Goal: Task Accomplishment & Management: Use online tool/utility

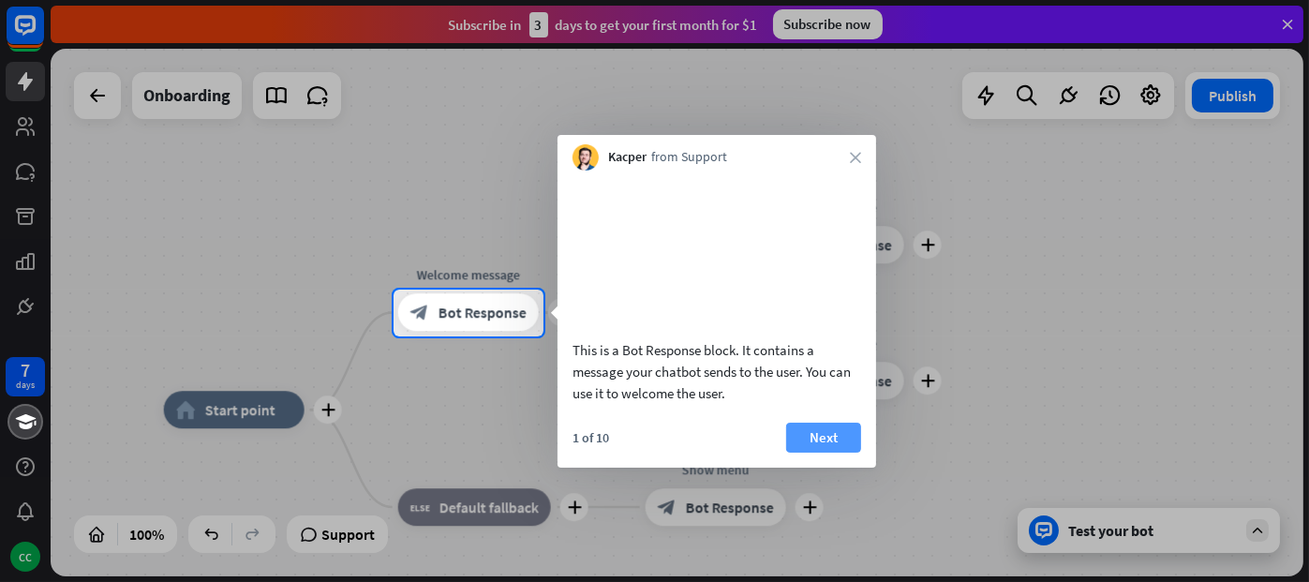
click at [797, 453] on button "Next" at bounding box center [823, 438] width 75 height 30
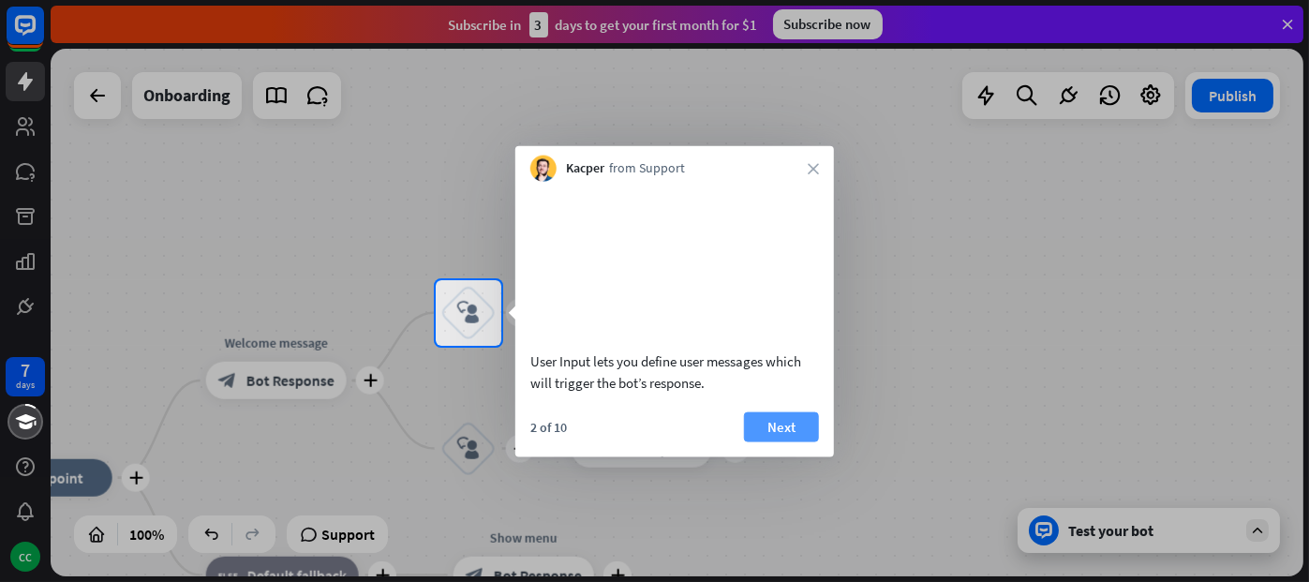
click at [797, 441] on button "Next" at bounding box center [781, 426] width 75 height 30
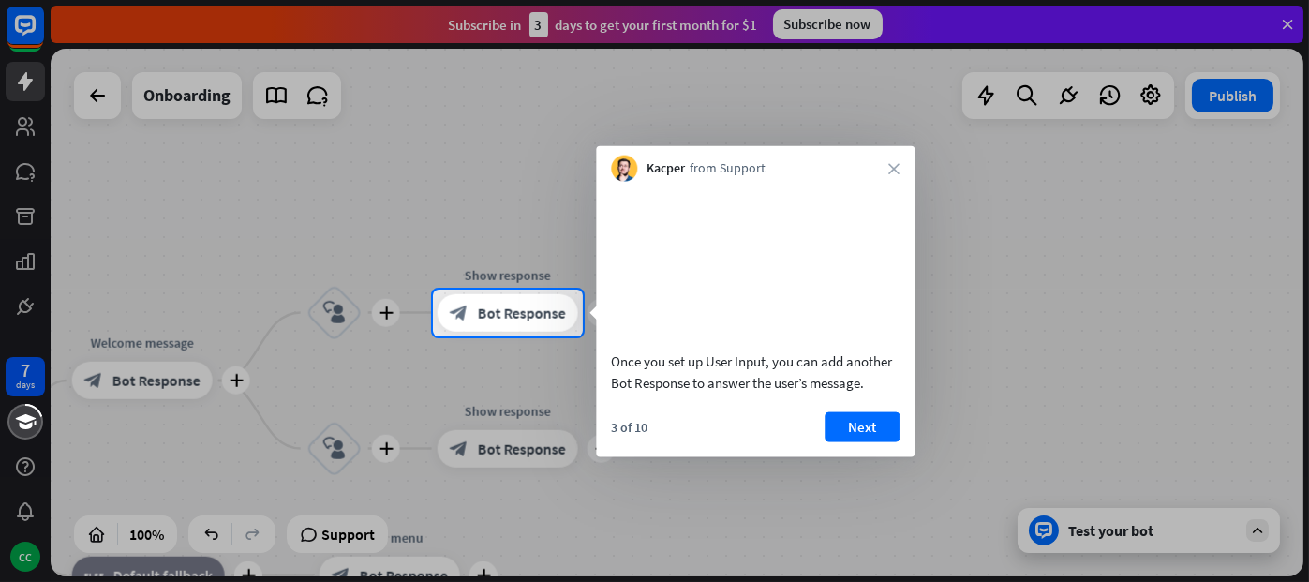
click at [797, 456] on div "3 of 10 Next" at bounding box center [755, 433] width 319 height 45
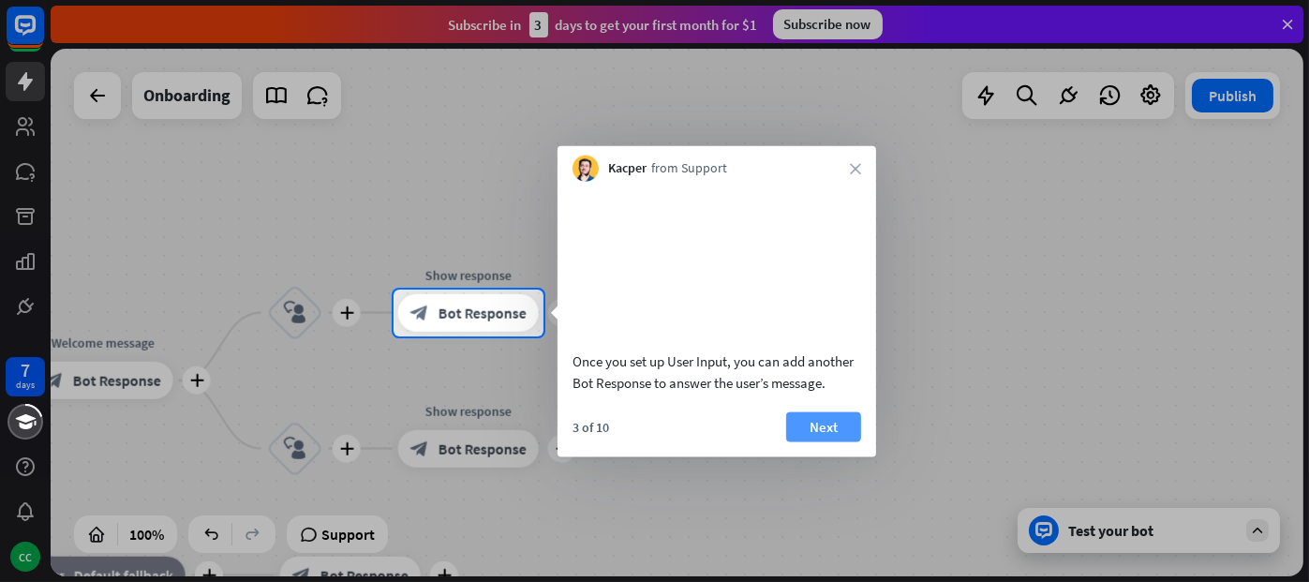
click at [812, 441] on button "Next" at bounding box center [823, 426] width 75 height 30
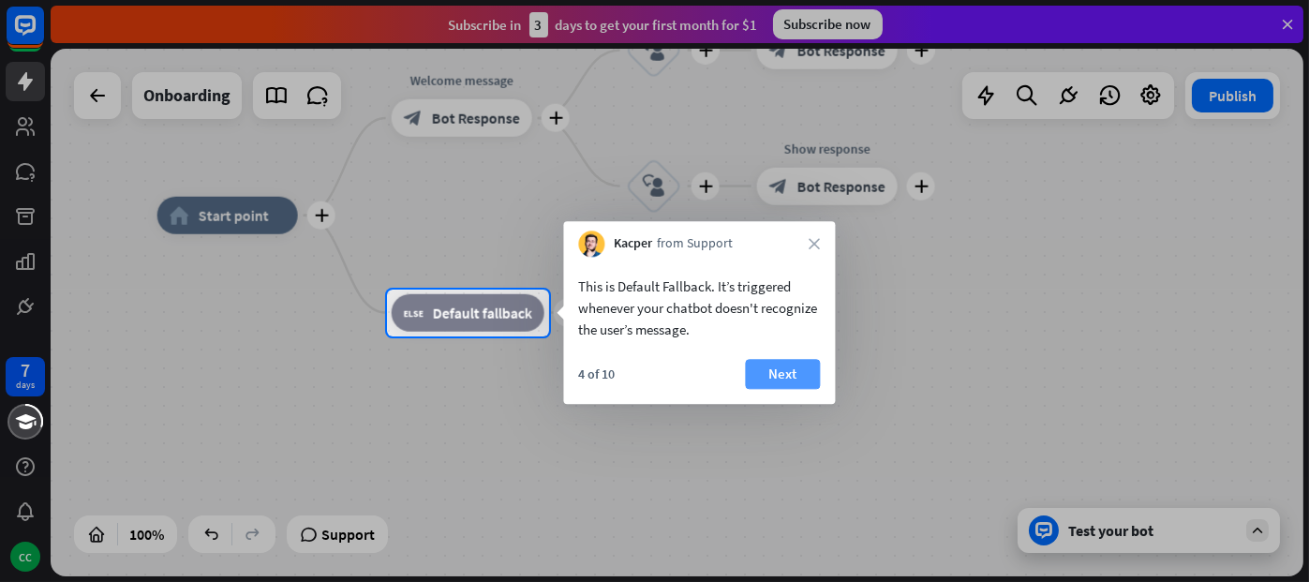
click at [787, 381] on button "Next" at bounding box center [782, 374] width 75 height 30
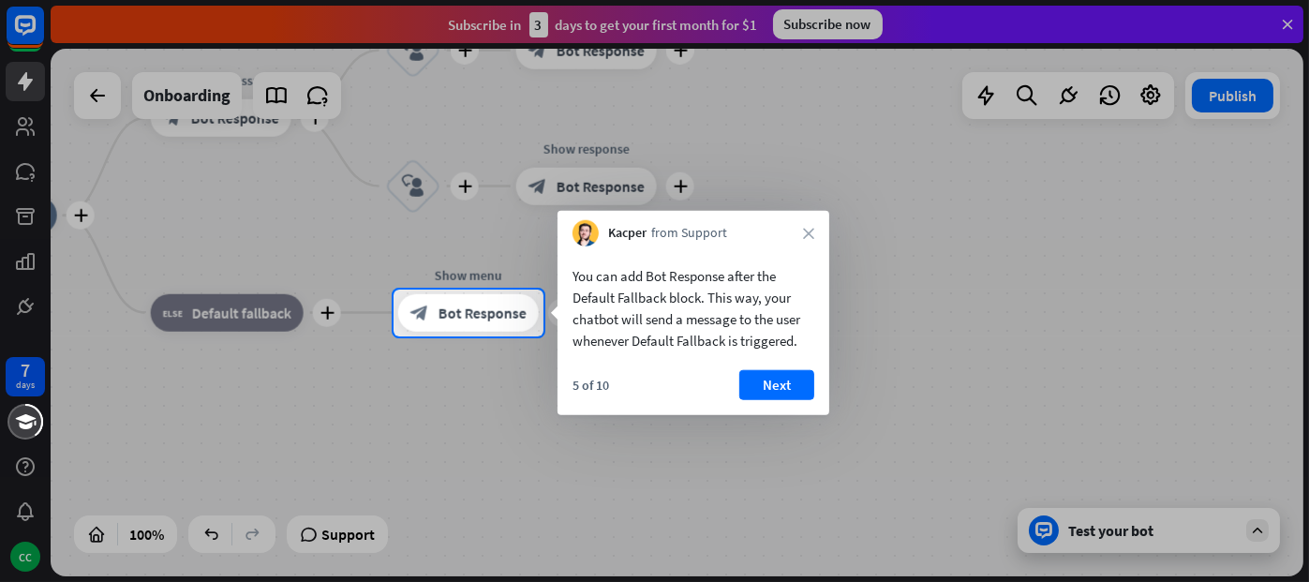
click at [787, 381] on button "Next" at bounding box center [777, 385] width 75 height 30
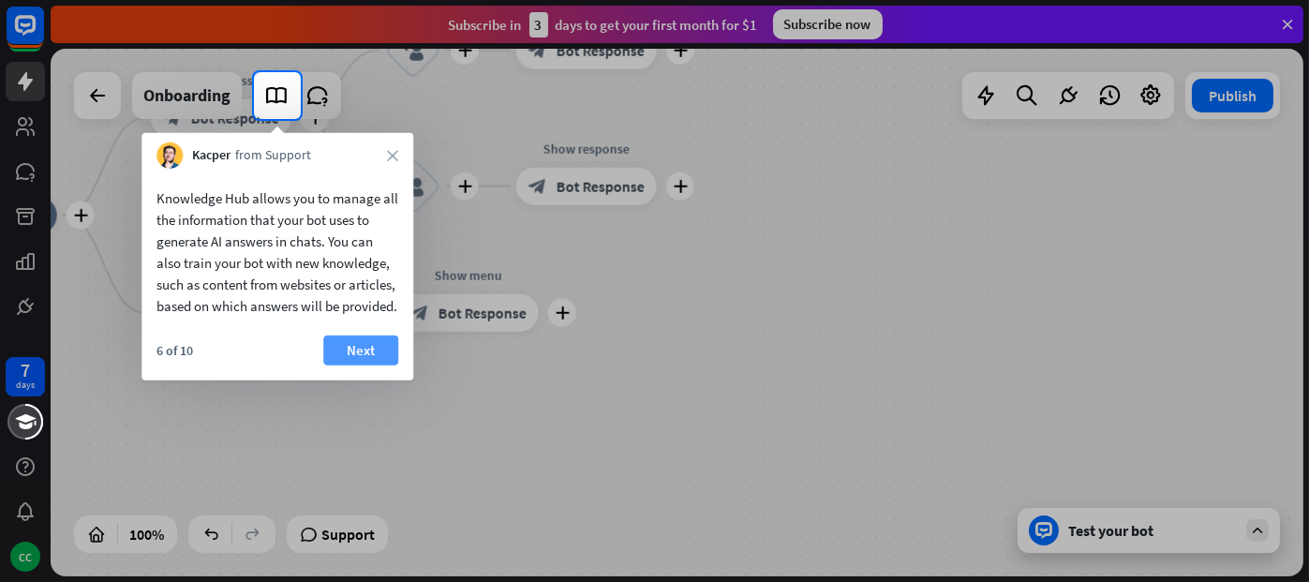
click at [375, 366] on button "Next" at bounding box center [360, 351] width 75 height 30
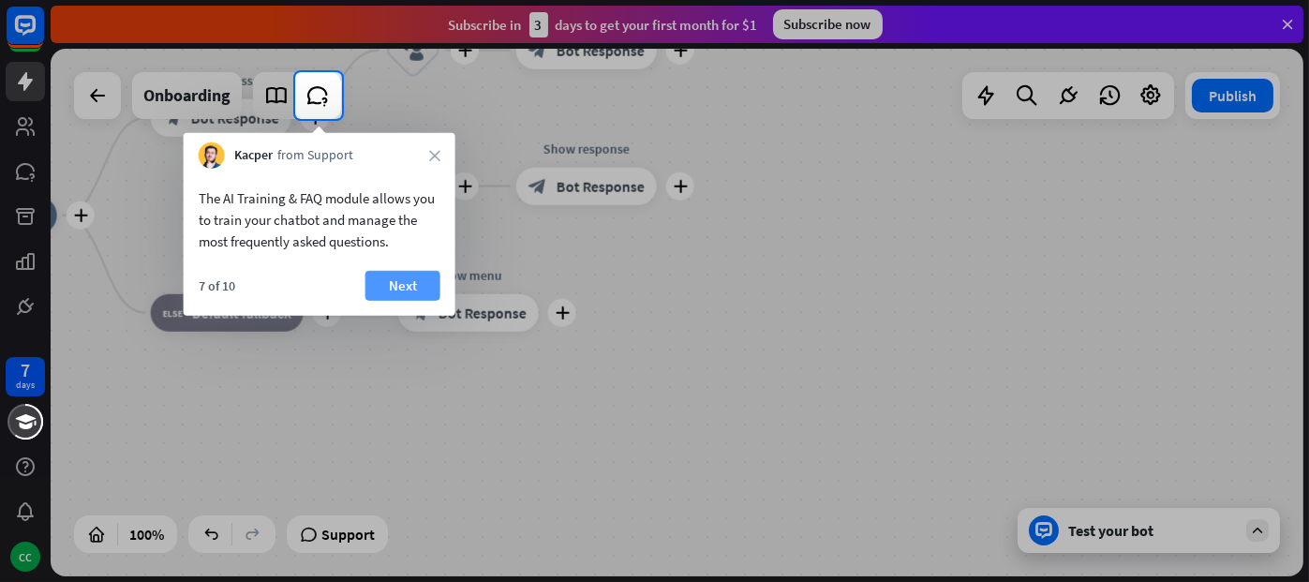
click at [401, 274] on button "Next" at bounding box center [403, 286] width 75 height 30
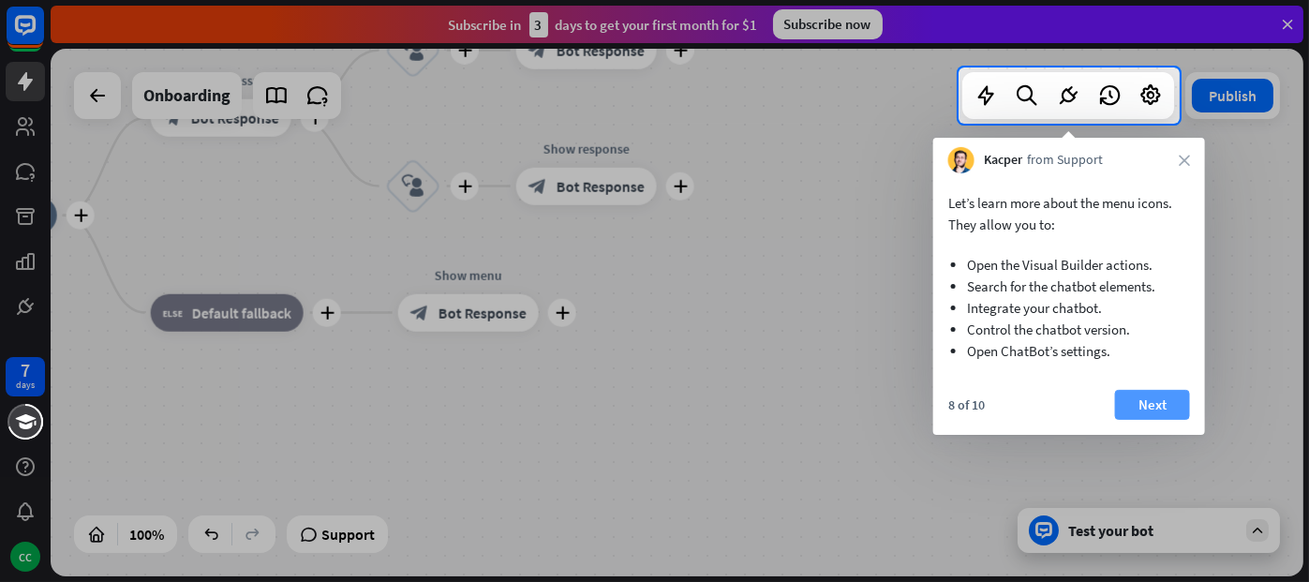
click at [1172, 396] on button "Next" at bounding box center [1152, 405] width 75 height 30
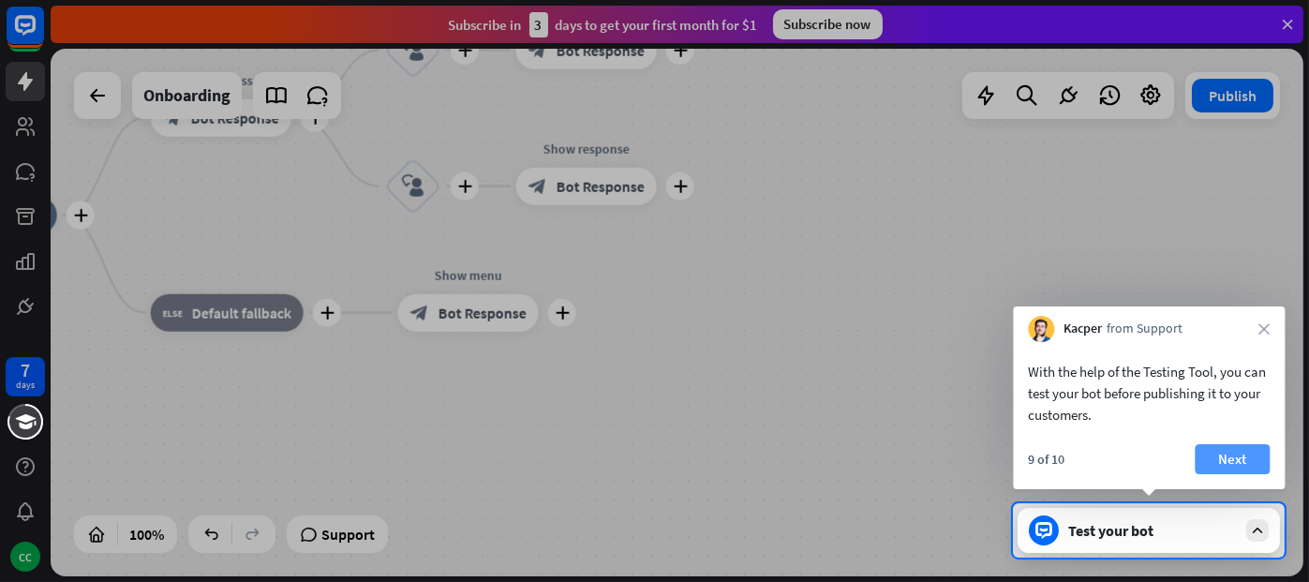
click at [1237, 461] on button "Next" at bounding box center [1232, 459] width 75 height 30
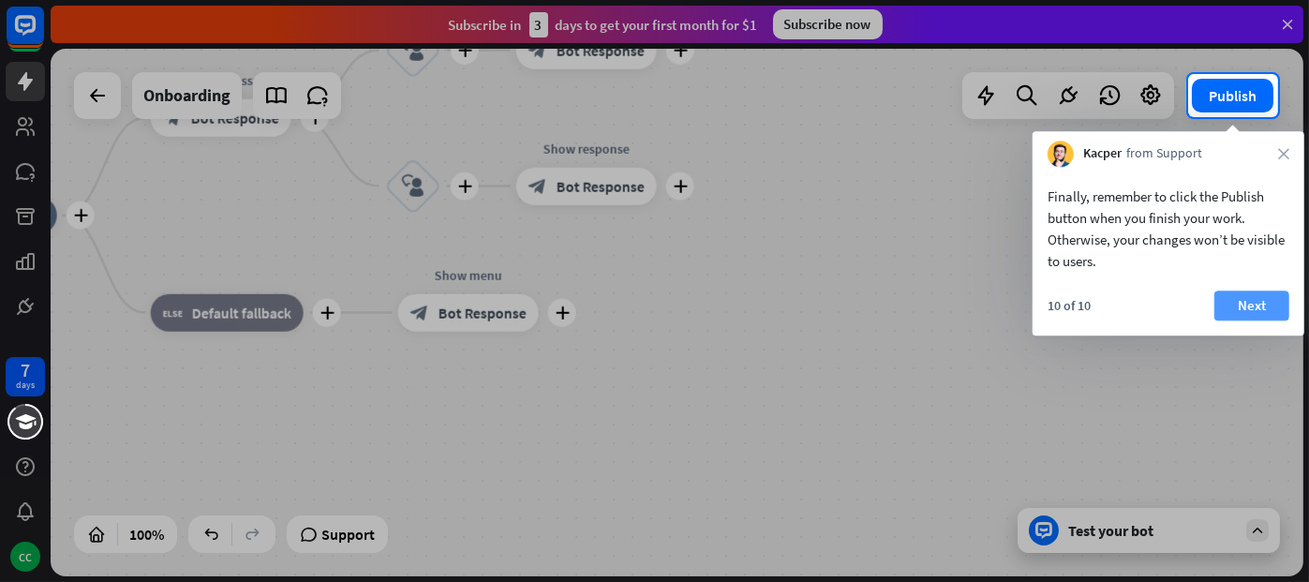
click at [1263, 306] on button "Next" at bounding box center [1252, 306] width 75 height 30
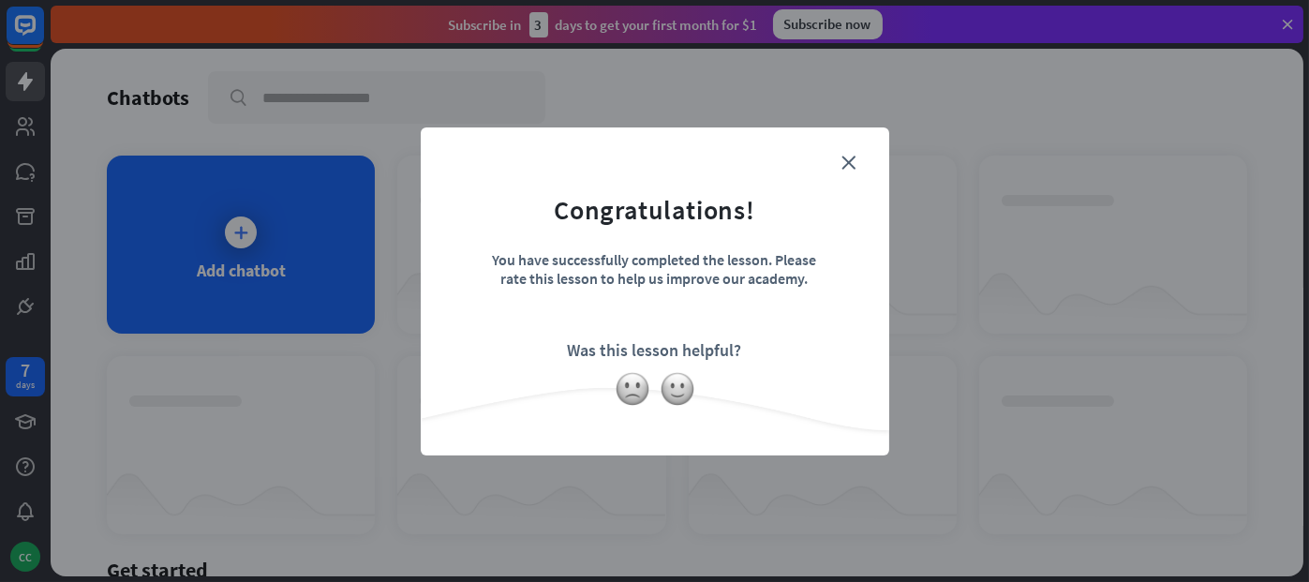
click at [862, 172] on form "Congratulations! You have successfully completed the lesson. Please rate this l…" at bounding box center [655, 263] width 422 height 224
click at [845, 157] on icon "close" at bounding box center [850, 163] width 14 height 14
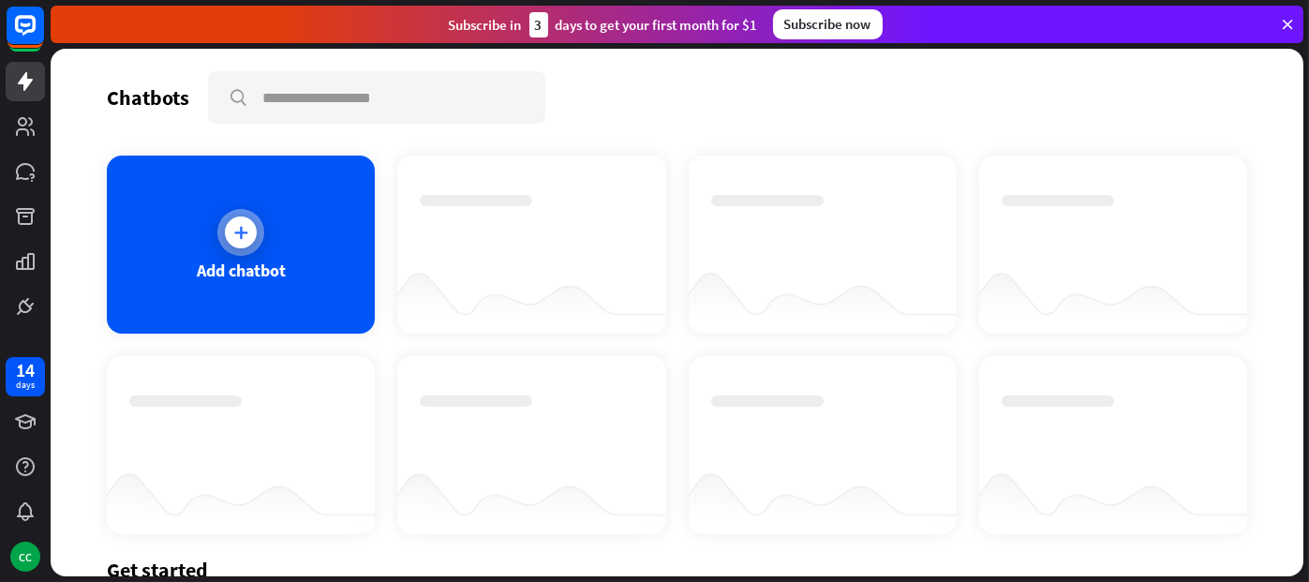
click at [225, 240] on div at bounding box center [240, 232] width 47 height 47
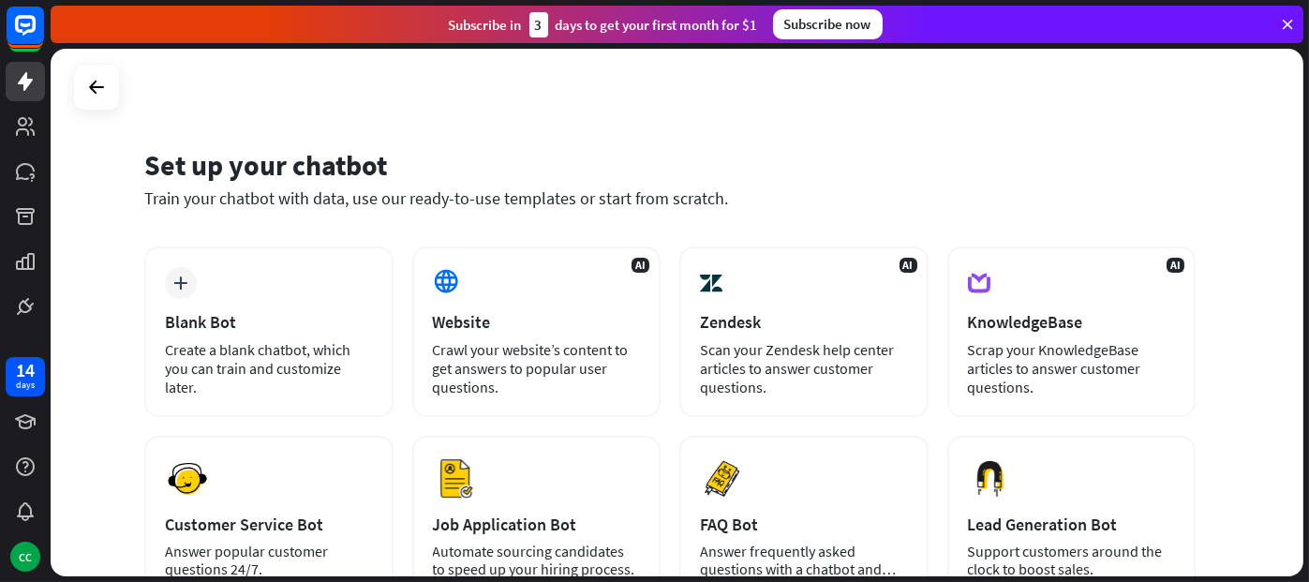
click at [1305, 134] on div "Set up your chatbot Train your chatbot with data, use our ready-to-use template…" at bounding box center [680, 315] width 1259 height 533
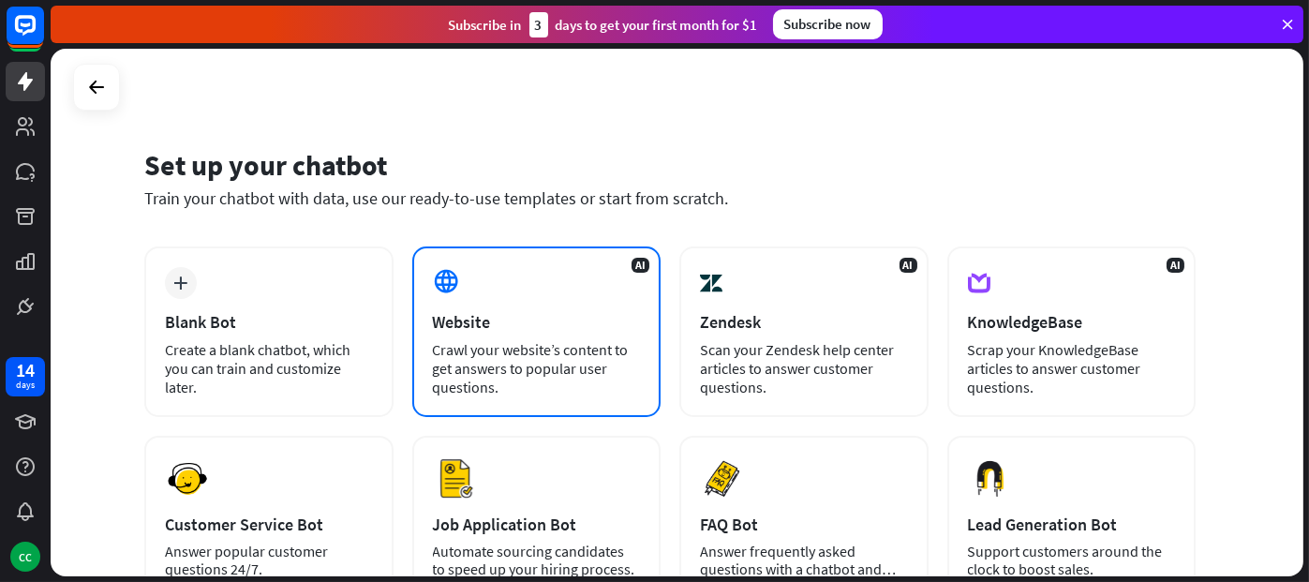
click at [590, 322] on div "Website" at bounding box center [537, 322] width 208 height 22
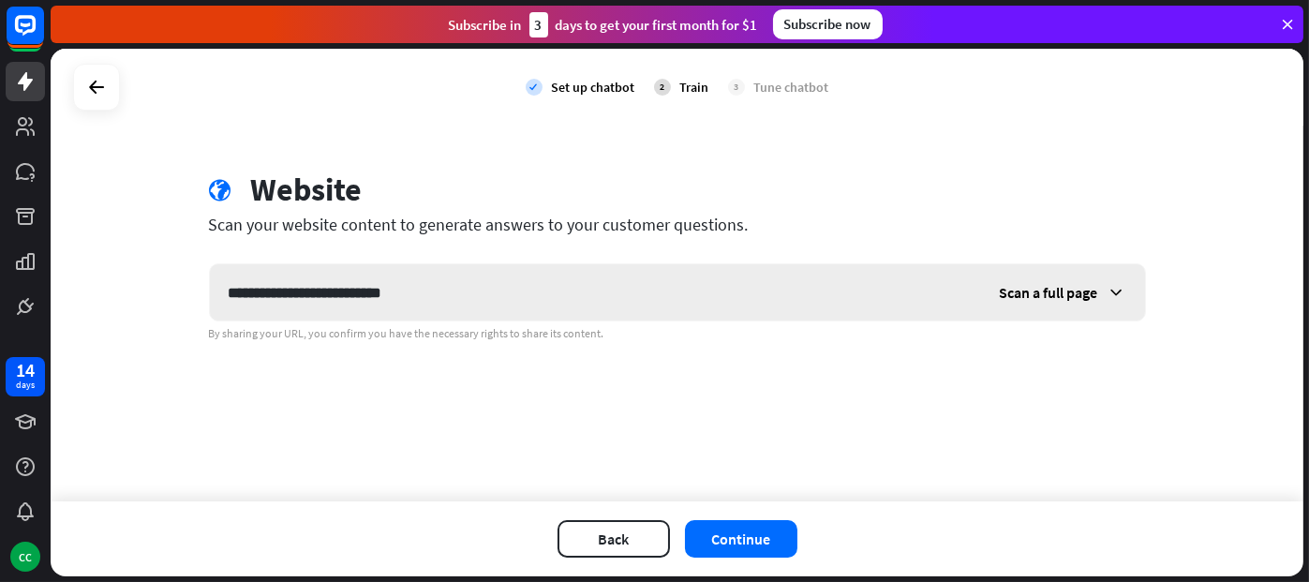
type input "**********"
click at [1104, 290] on div "Scan a full page" at bounding box center [1063, 292] width 164 height 56
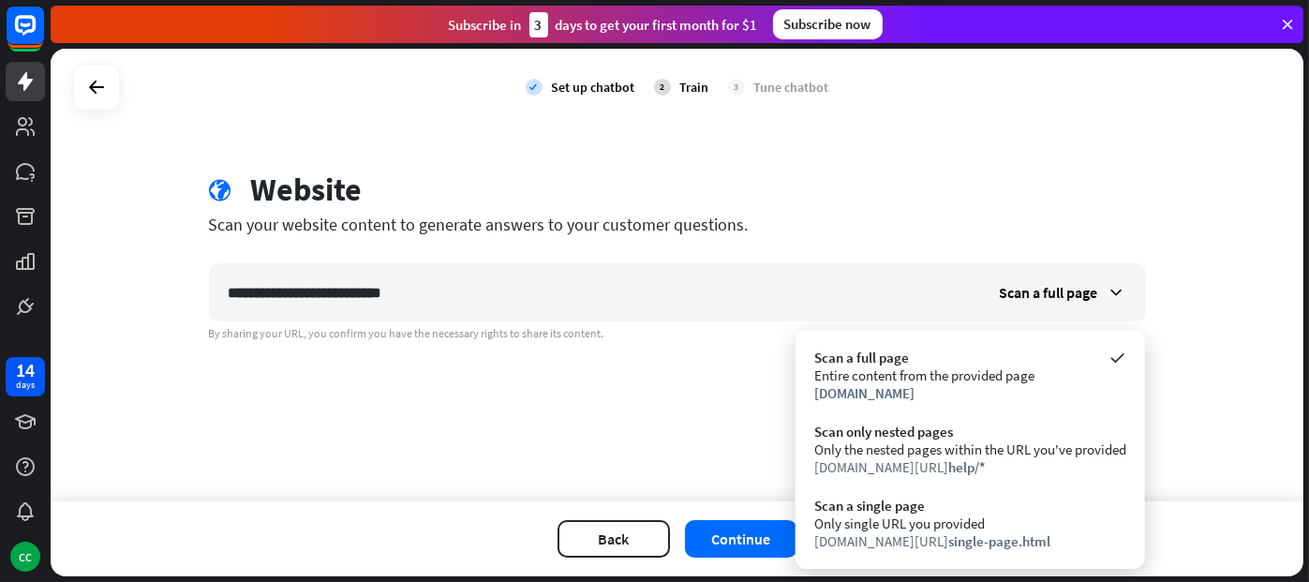
click at [699, 400] on div "**********" at bounding box center [677, 275] width 1253 height 453
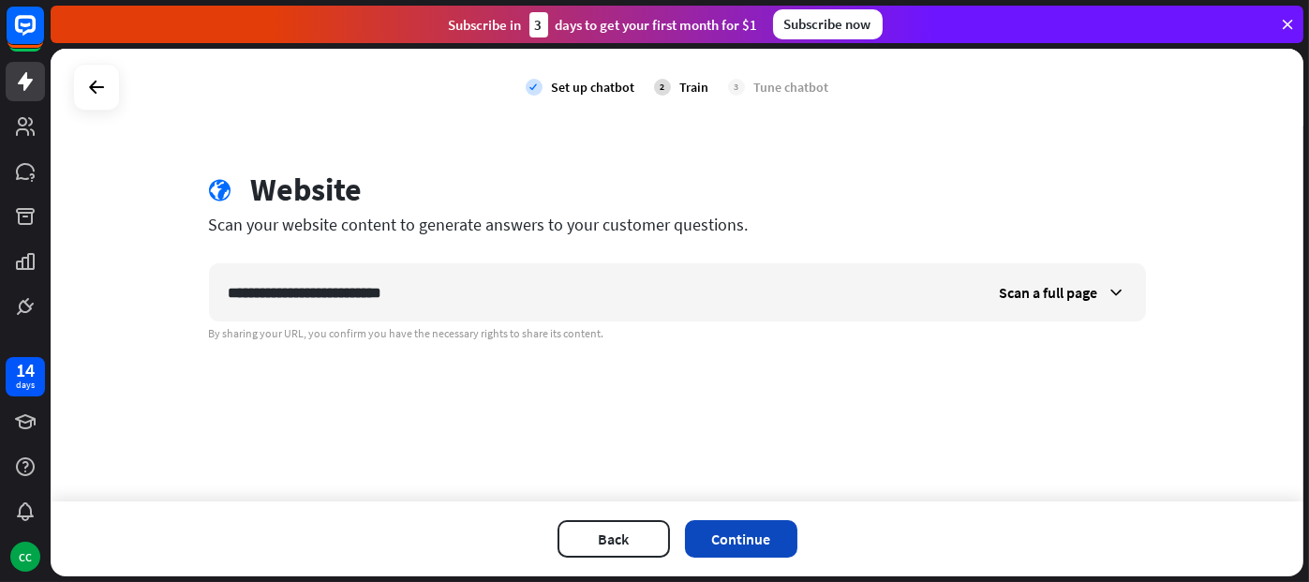
click at [744, 526] on button "Continue" at bounding box center [741, 538] width 112 height 37
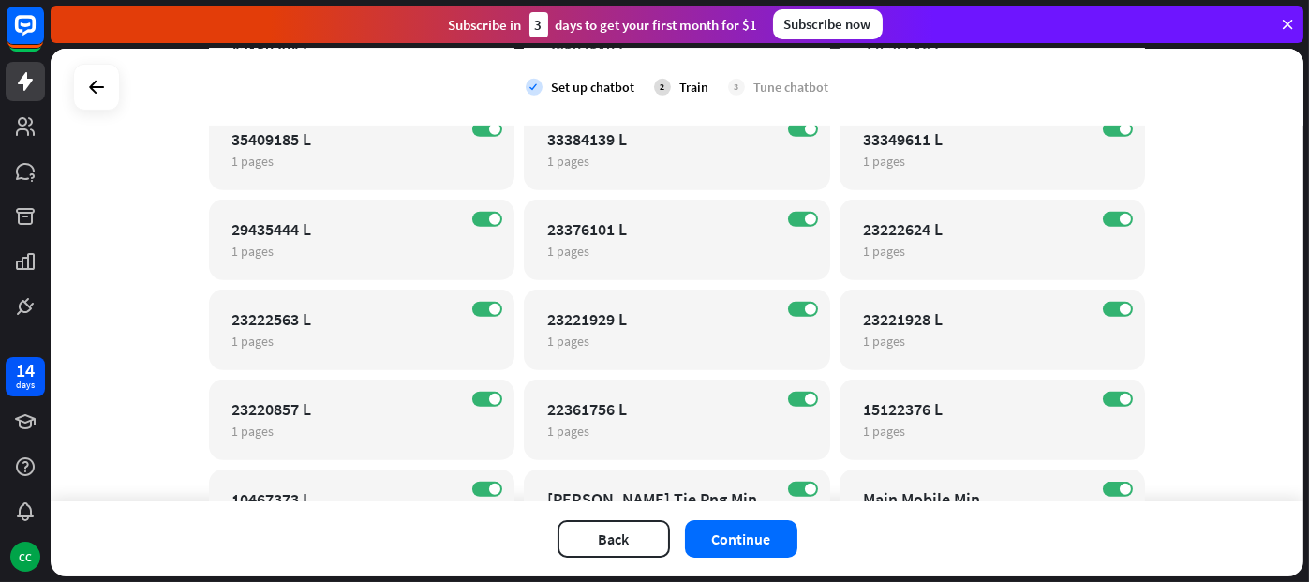
scroll to position [16402, 0]
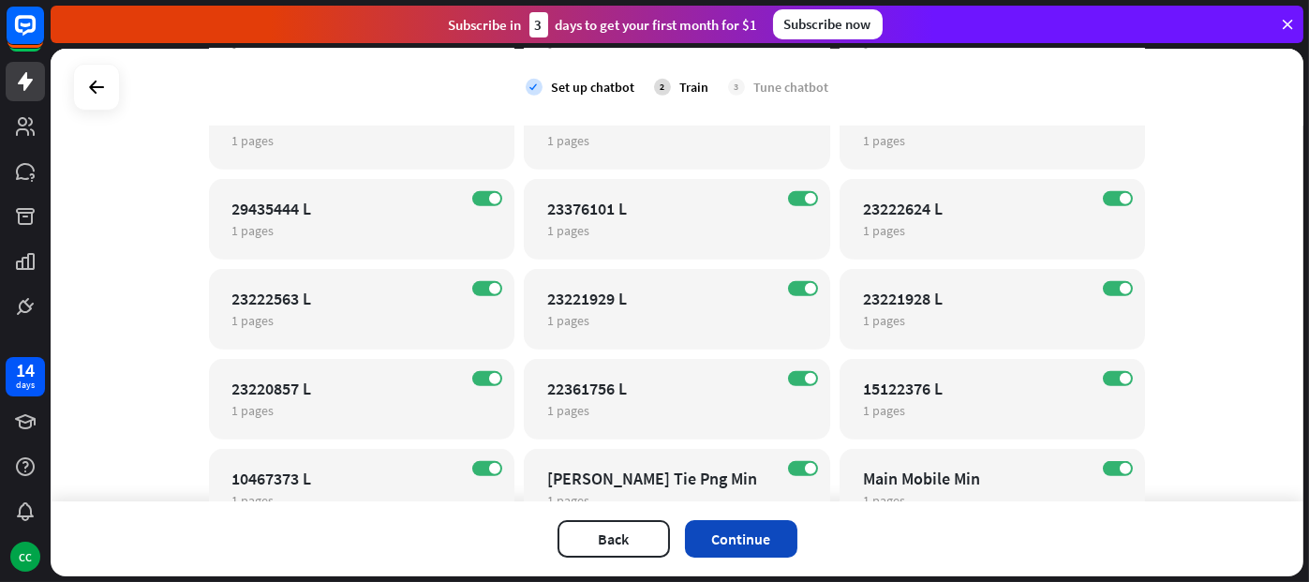
click at [751, 530] on button "Continue" at bounding box center [741, 538] width 112 height 37
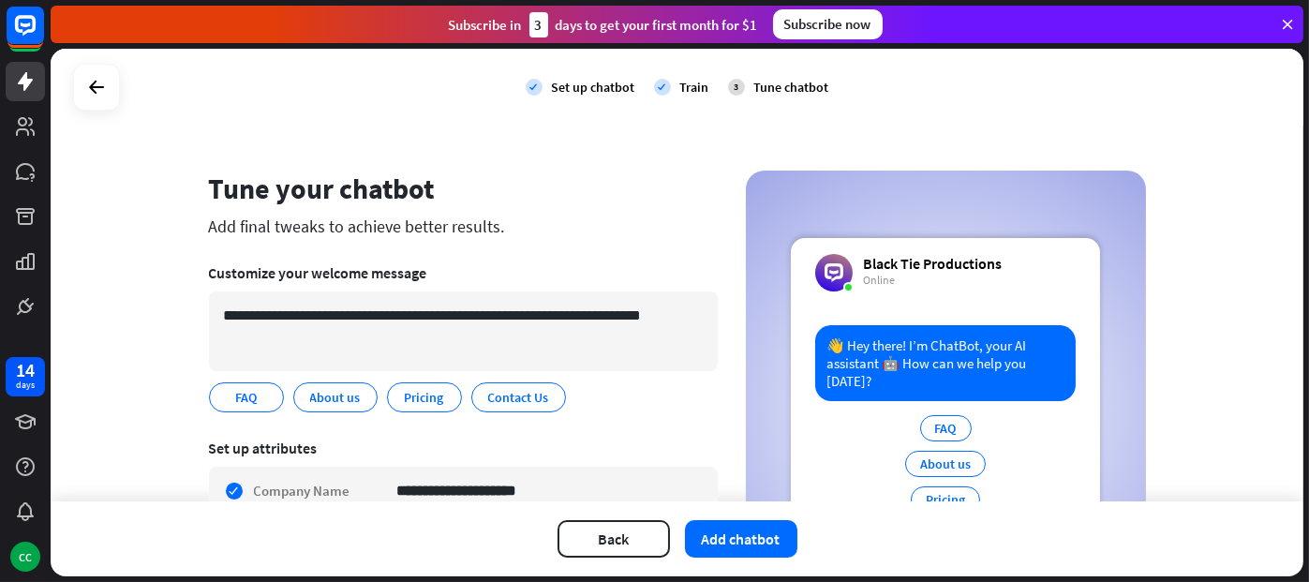
drag, startPoint x: 1305, startPoint y: 142, endPoint x: 1305, endPoint y: 190, distance: 47.8
click at [1305, 190] on div "**********" at bounding box center [680, 315] width 1259 height 533
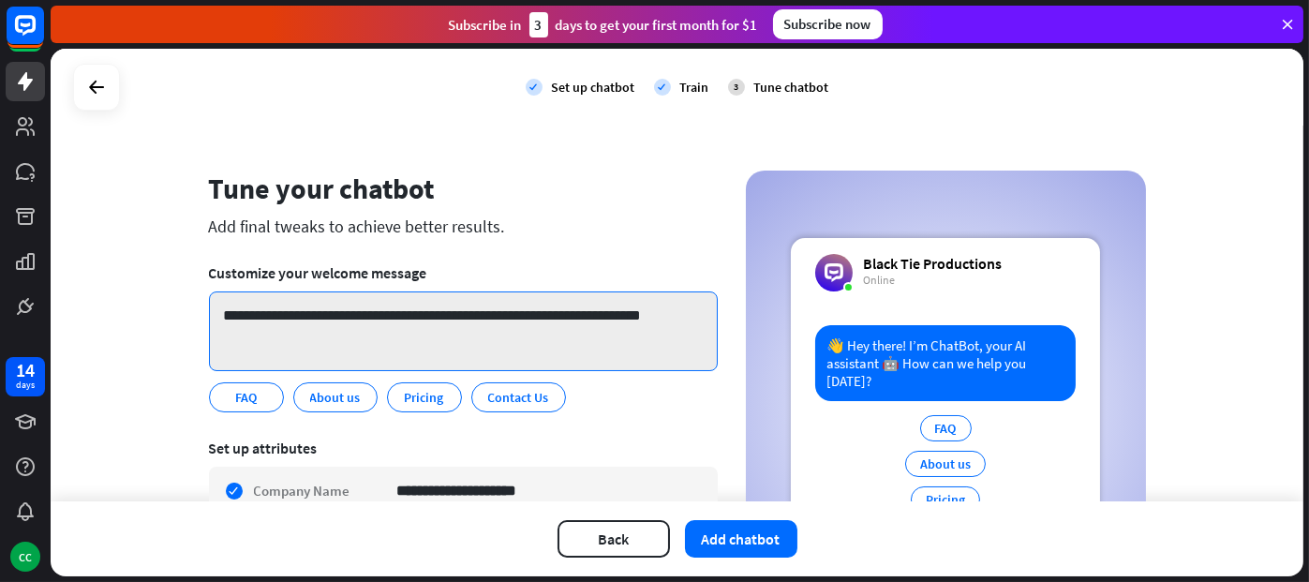
click at [425, 311] on textarea "**********" at bounding box center [463, 332] width 509 height 80
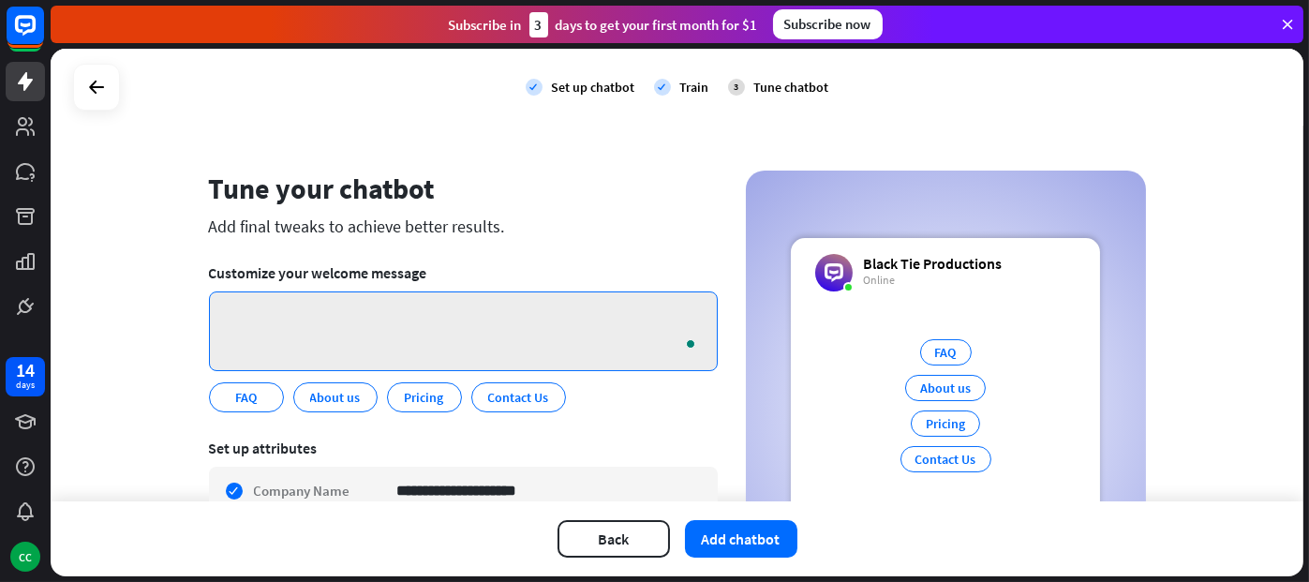
paste textarea "**********"
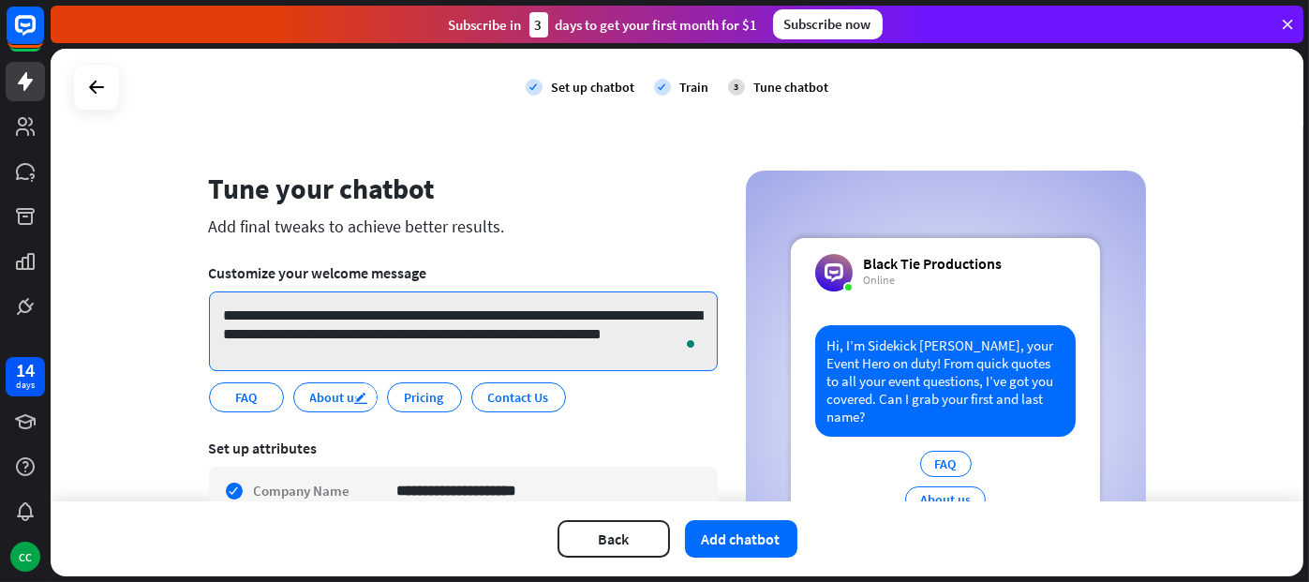
type textarea "**********"
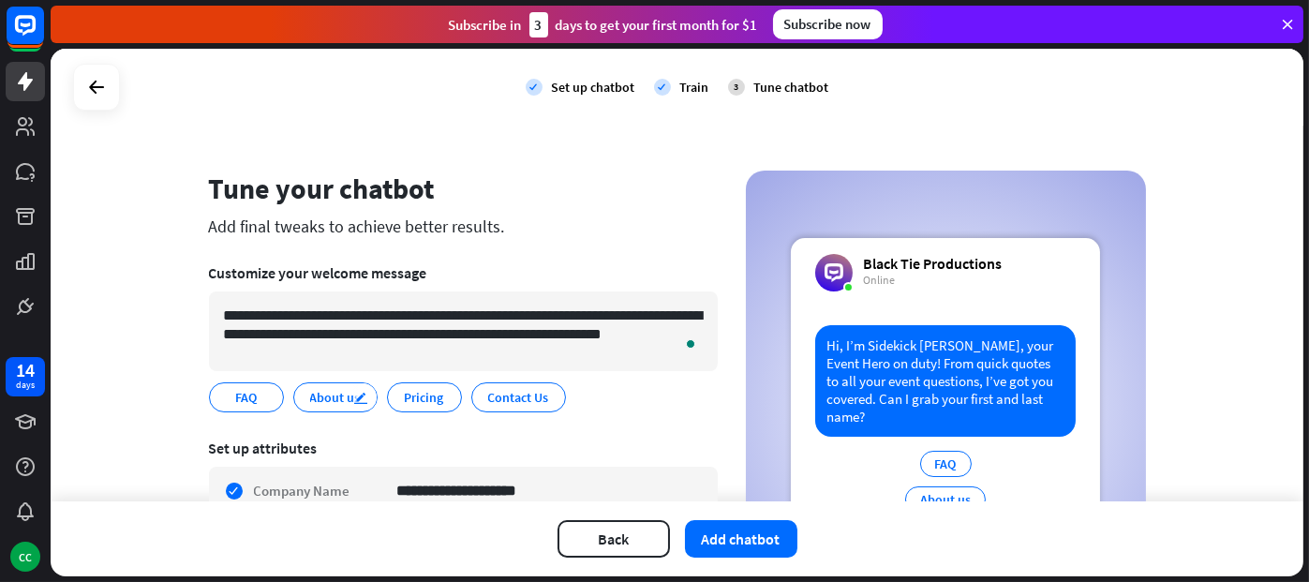
click at [354, 396] on icon "edit" at bounding box center [361, 398] width 15 height 14
type input "***"
click at [344, 389] on div "edit" at bounding box center [355, 396] width 23 height 26
type input "**********"
click at [449, 450] on div "Set up attributes" at bounding box center [463, 448] width 509 height 19
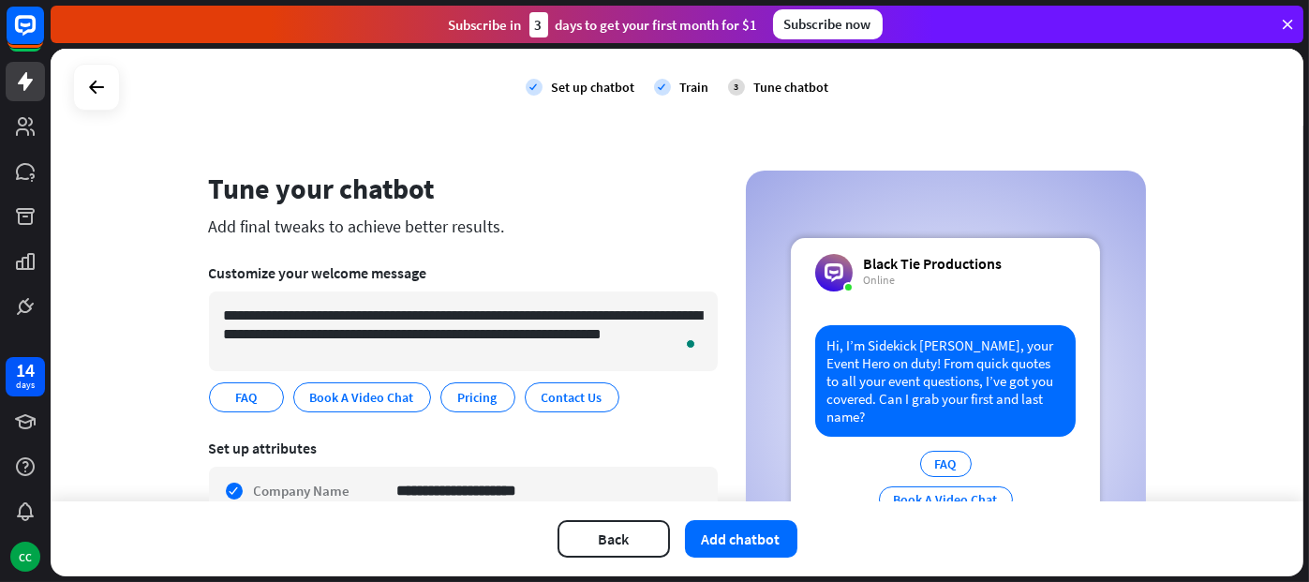
scroll to position [239, 0]
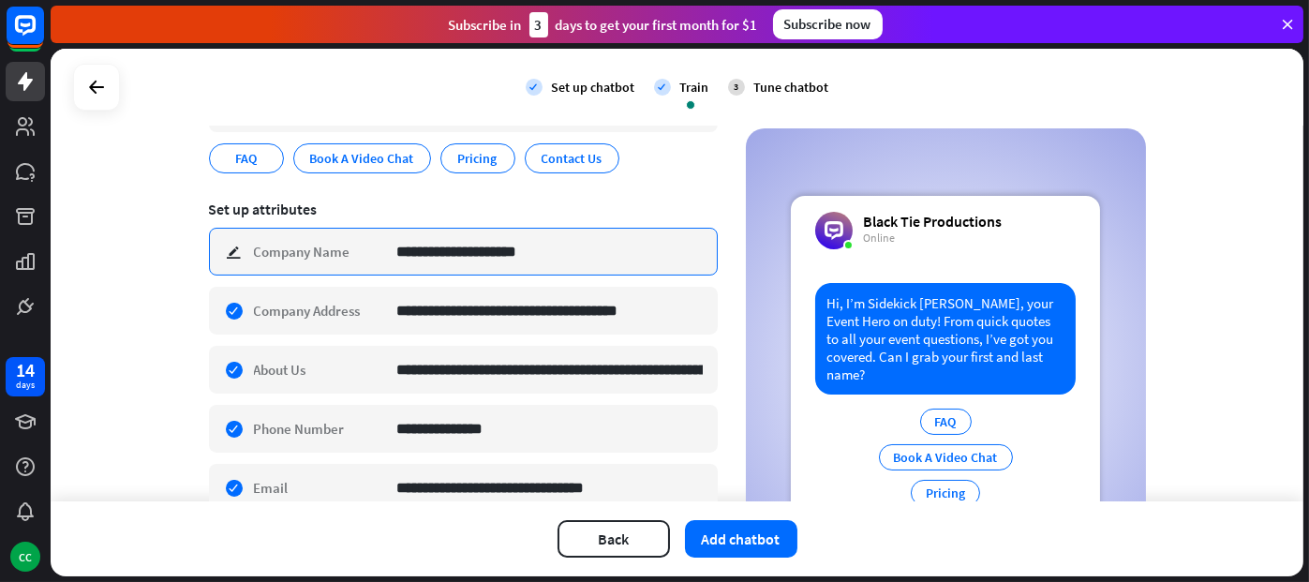
click at [554, 255] on input "**********" at bounding box center [550, 252] width 306 height 46
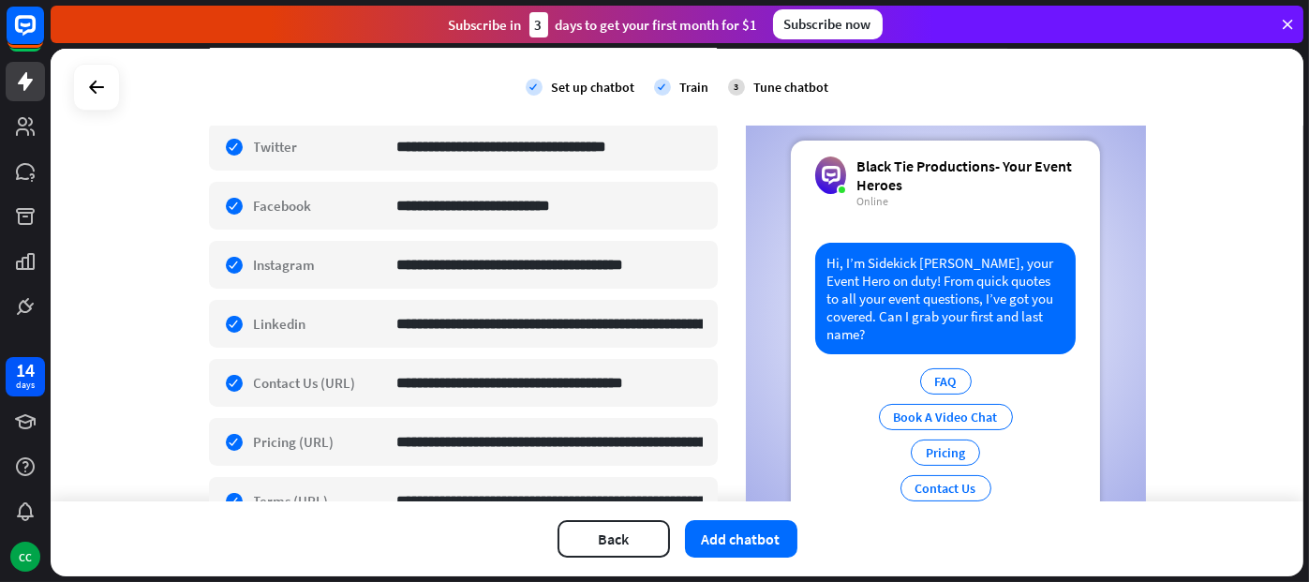
scroll to position [740, 0]
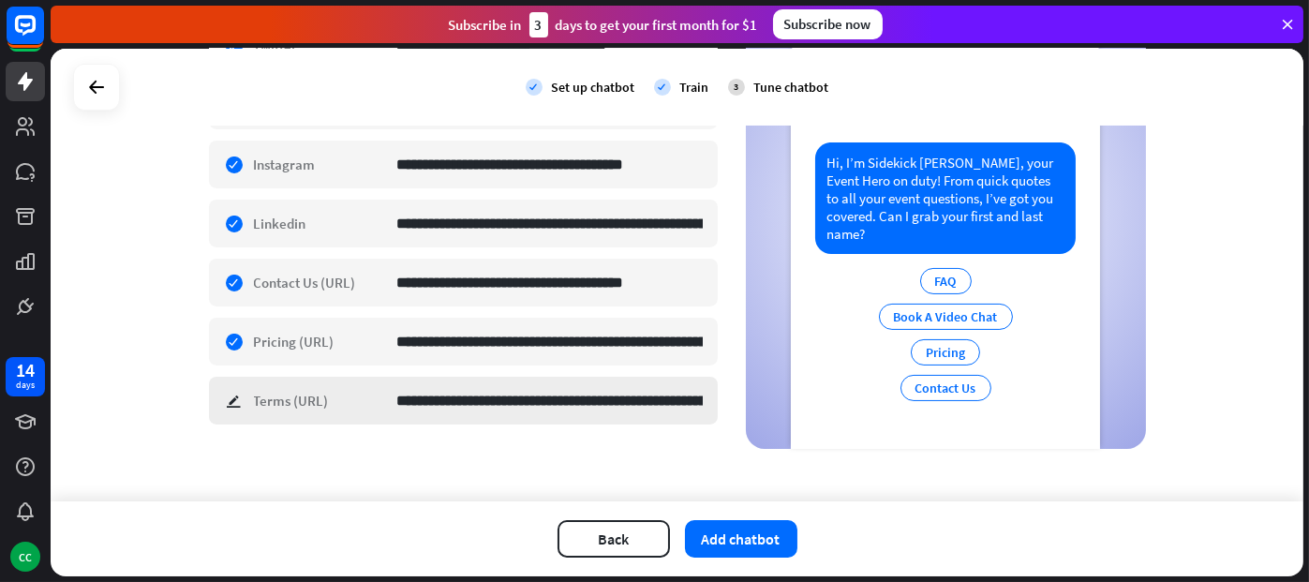
type input "**********"
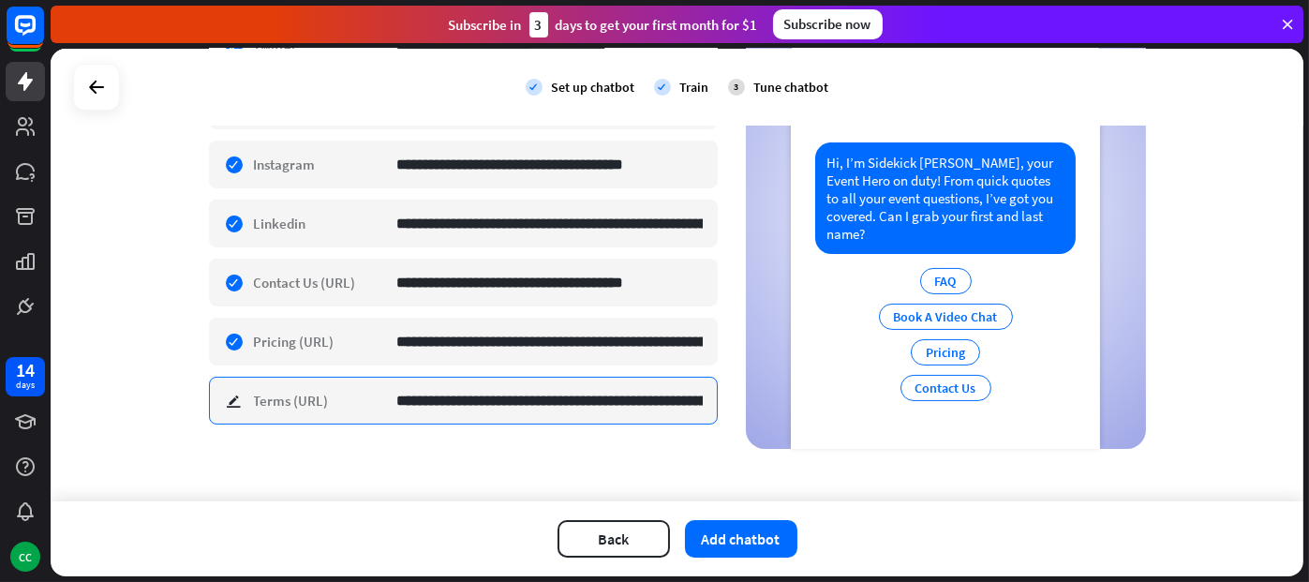
click at [610, 396] on input "**********" at bounding box center [550, 401] width 306 height 46
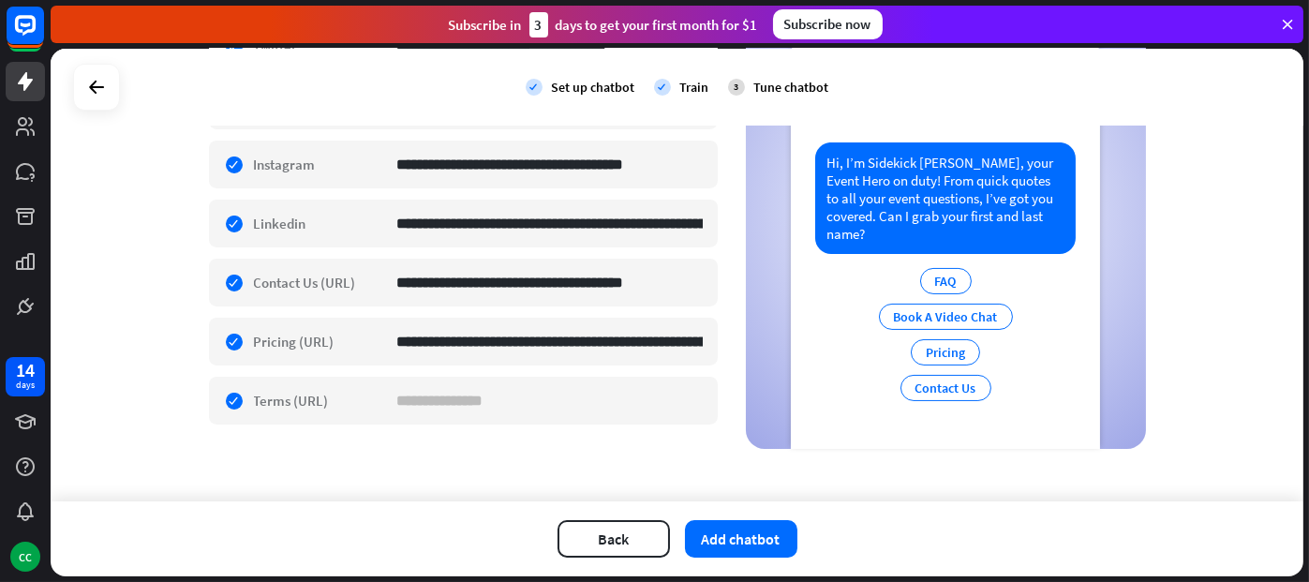
click at [582, 458] on div "**********" at bounding box center [677, 275] width 1253 height 453
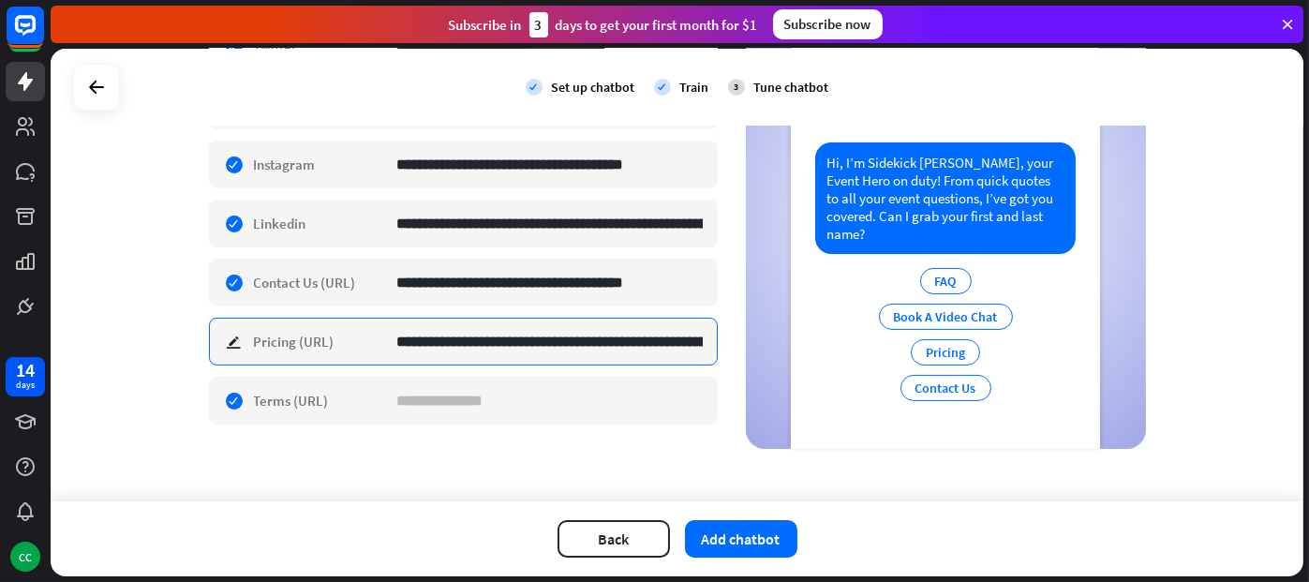
click at [562, 345] on input "**********" at bounding box center [550, 342] width 306 height 46
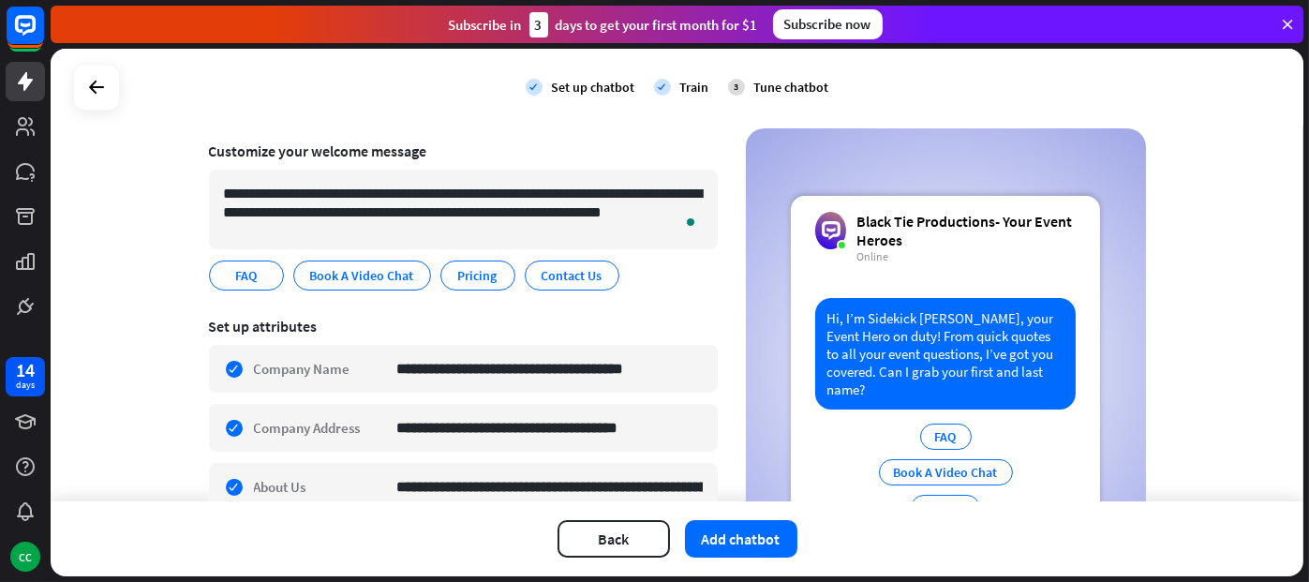
scroll to position [0, 0]
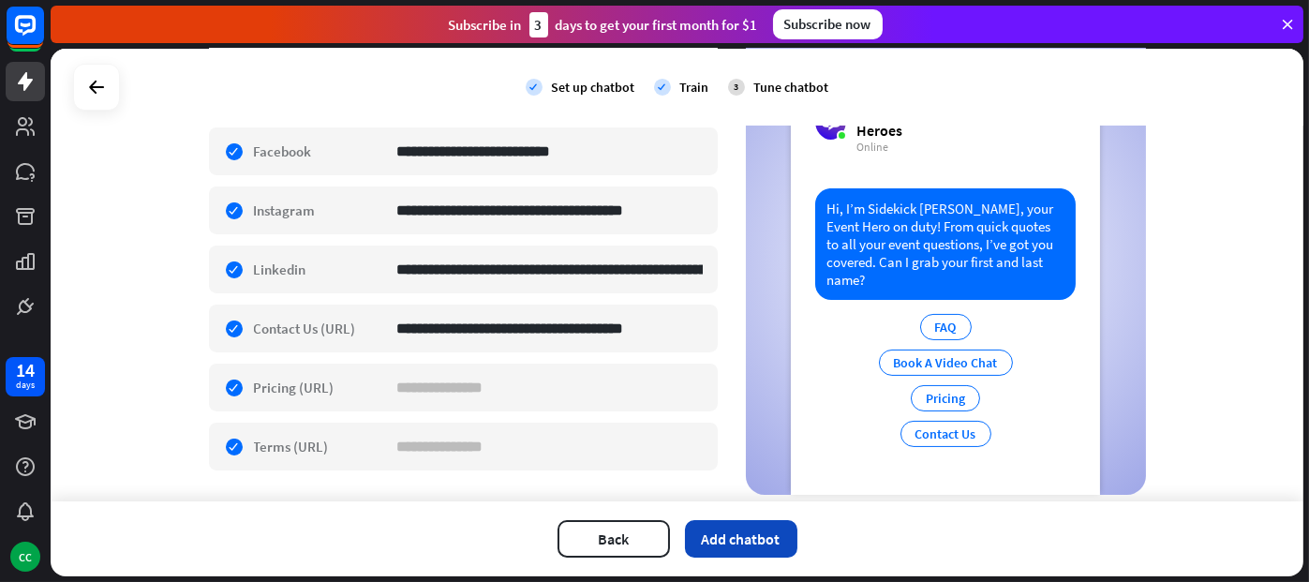
click at [774, 526] on button "Add chatbot" at bounding box center [741, 538] width 112 height 37
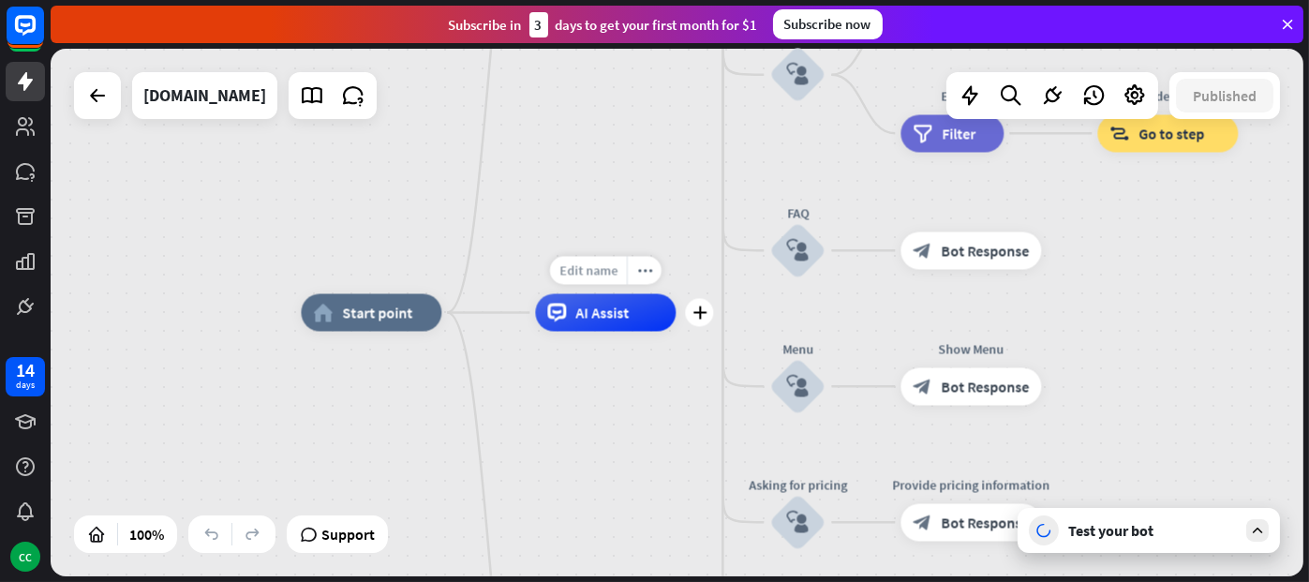
click at [600, 276] on span "Edit name" at bounding box center [589, 270] width 58 height 17
click at [600, 276] on input "text" at bounding box center [605, 272] width 131 height 26
type input "***"
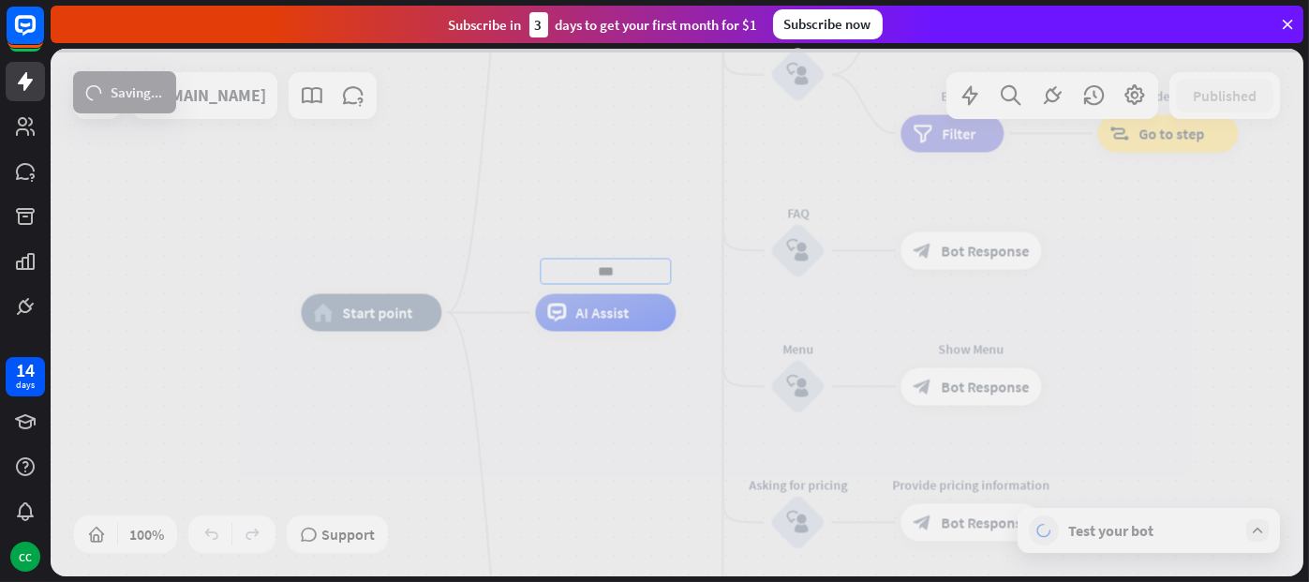
click at [626, 413] on div "home_2 Start point Welcome message block_bot_response Bot Response About us blo…" at bounding box center [677, 313] width 1253 height 528
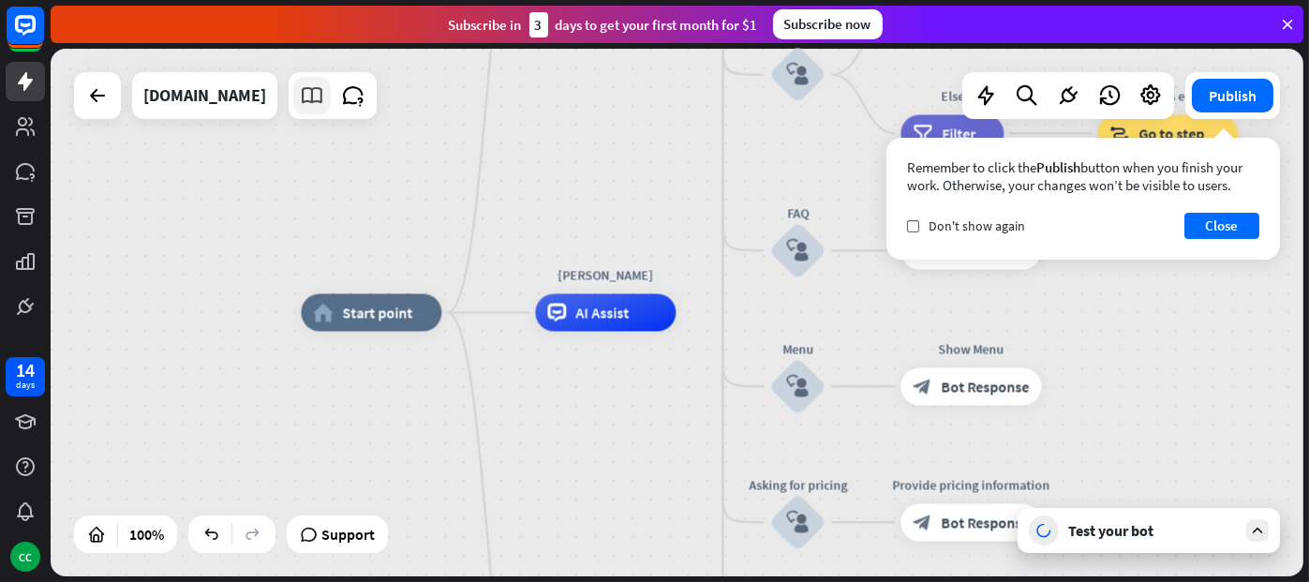
click at [324, 98] on icon at bounding box center [312, 95] width 24 height 24
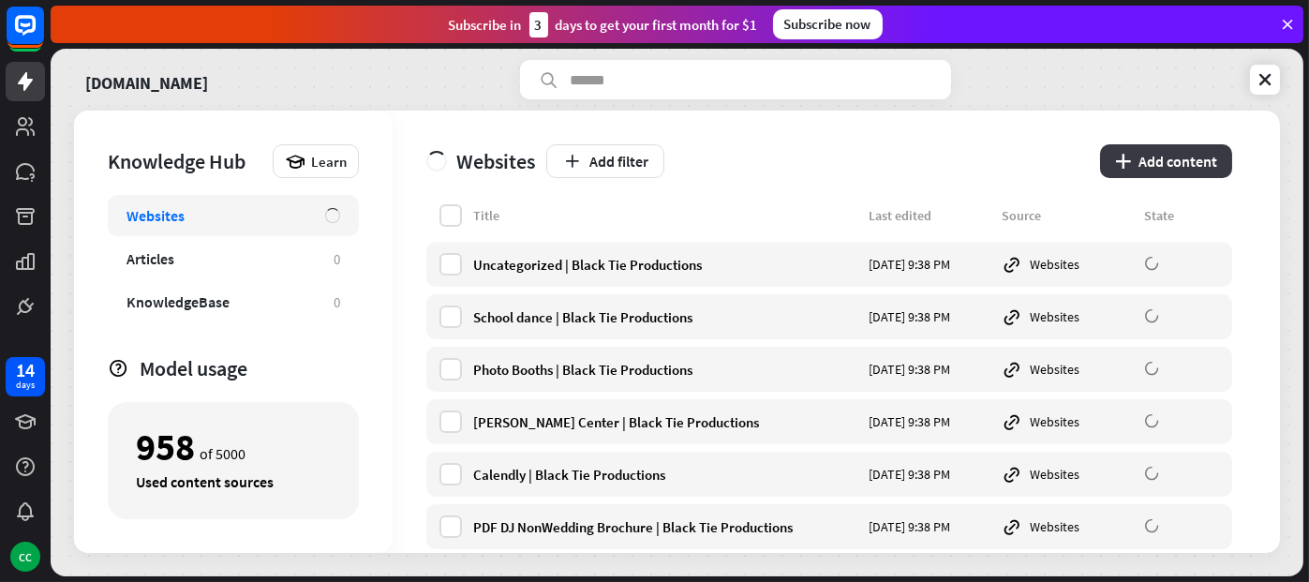
click at [1167, 153] on button "plus Add content" at bounding box center [1166, 161] width 132 height 34
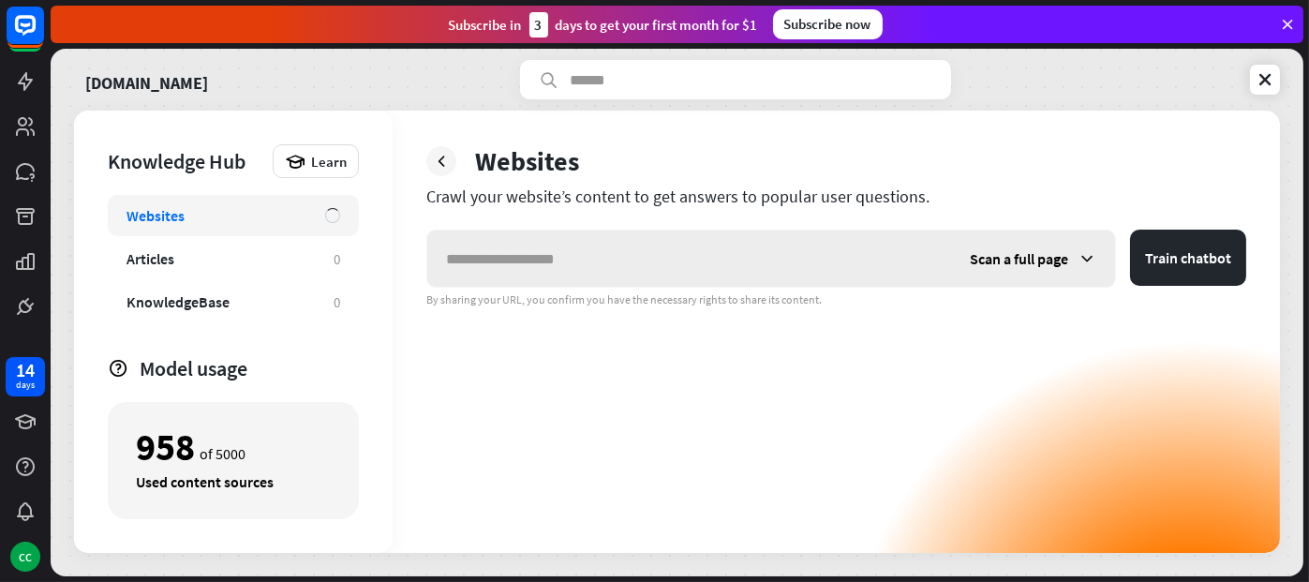
click at [1087, 247] on div "Scan a full page" at bounding box center [1033, 259] width 164 height 56
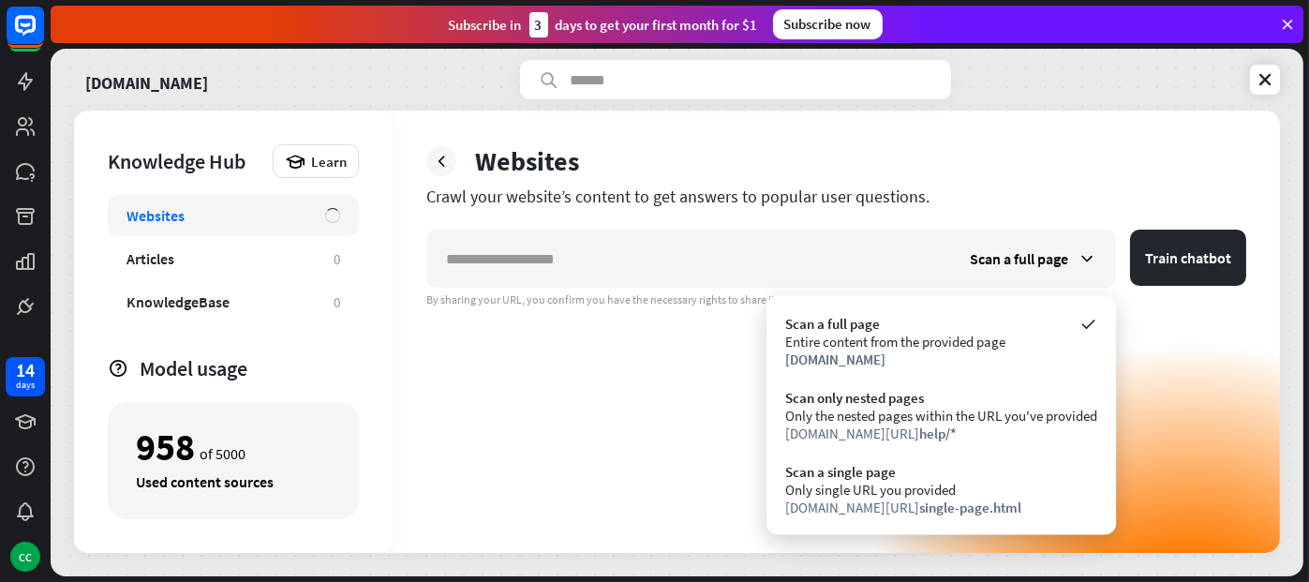
click at [695, 358] on div "Scan a full page Train chatbot By sharing your URL, you confirm you have the ne…" at bounding box center [836, 391] width 820 height 323
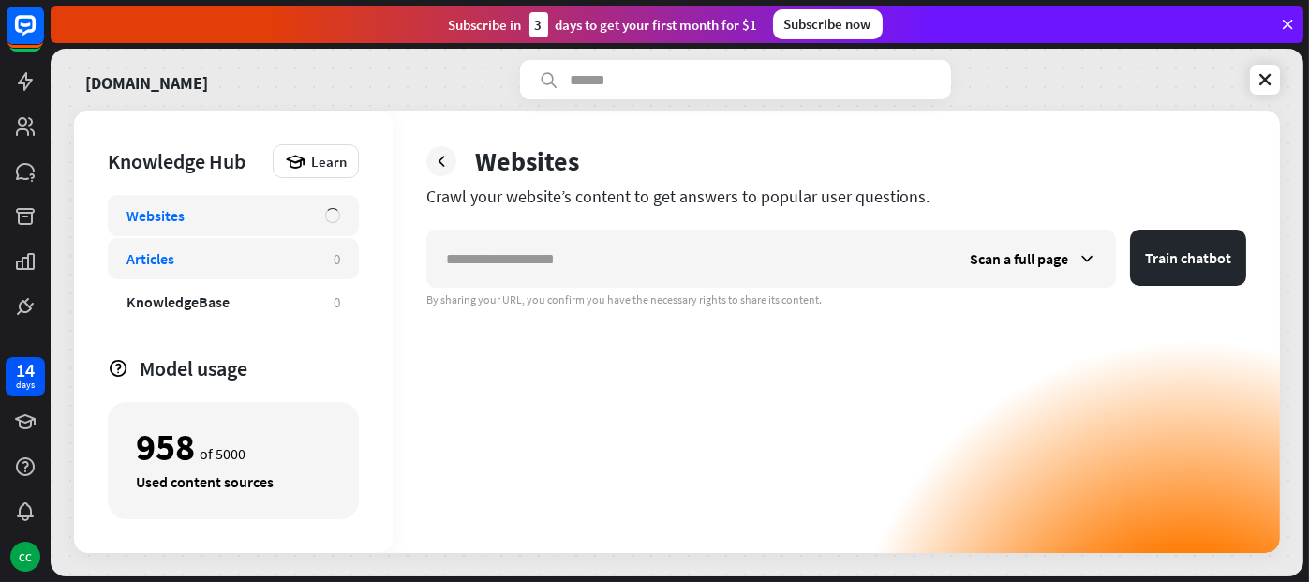
click at [267, 274] on div "Articles 0" at bounding box center [233, 258] width 251 height 41
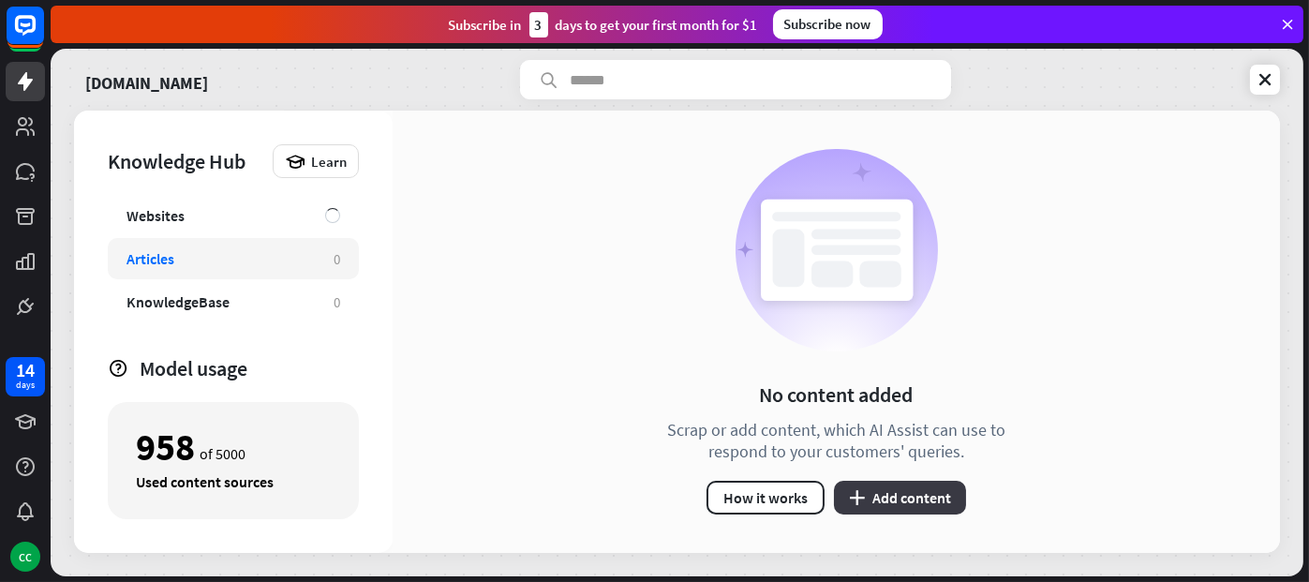
click at [875, 506] on button "plus Add content" at bounding box center [900, 498] width 132 height 34
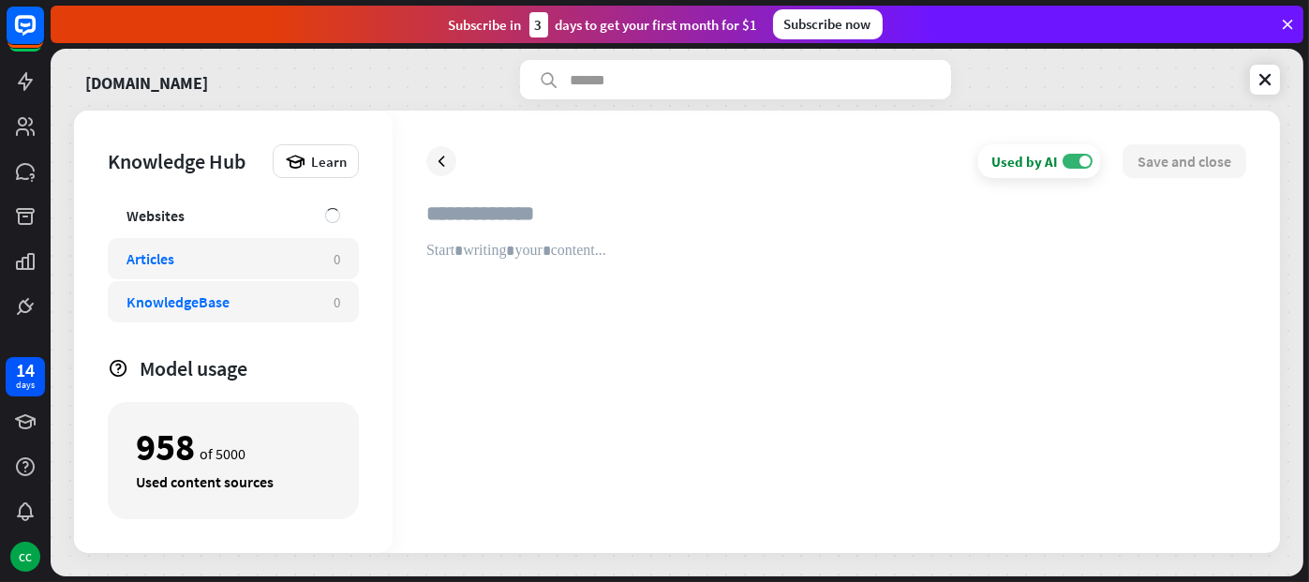
click at [217, 294] on div "KnowledgeBase" at bounding box center [178, 301] width 103 height 19
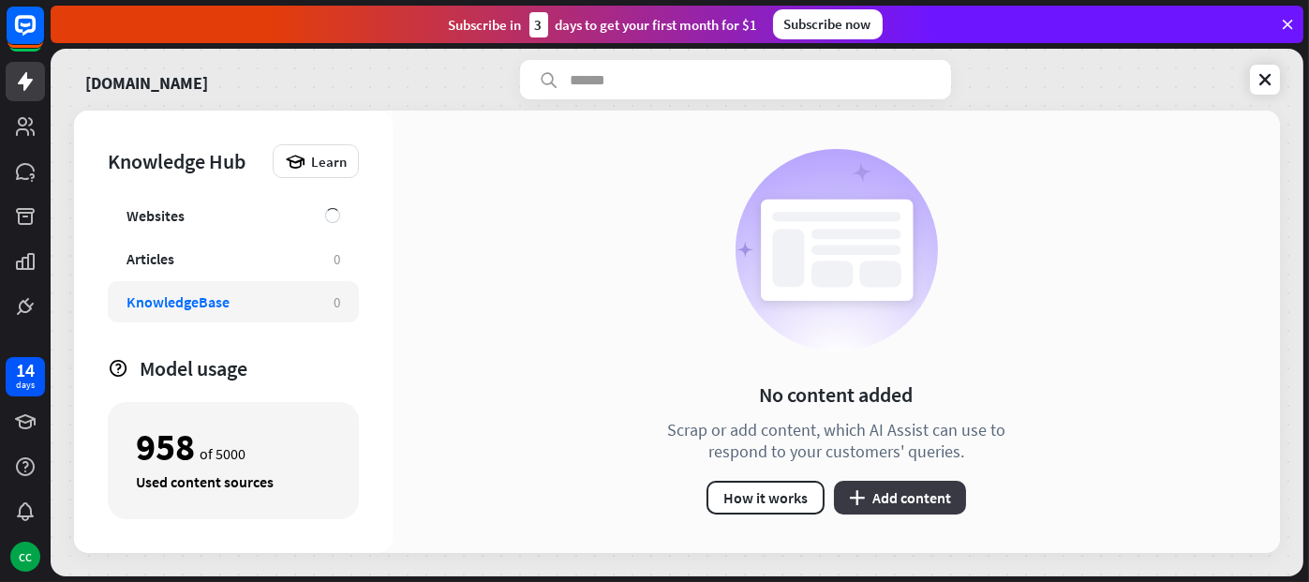
click at [883, 492] on button "plus Add content" at bounding box center [900, 498] width 132 height 34
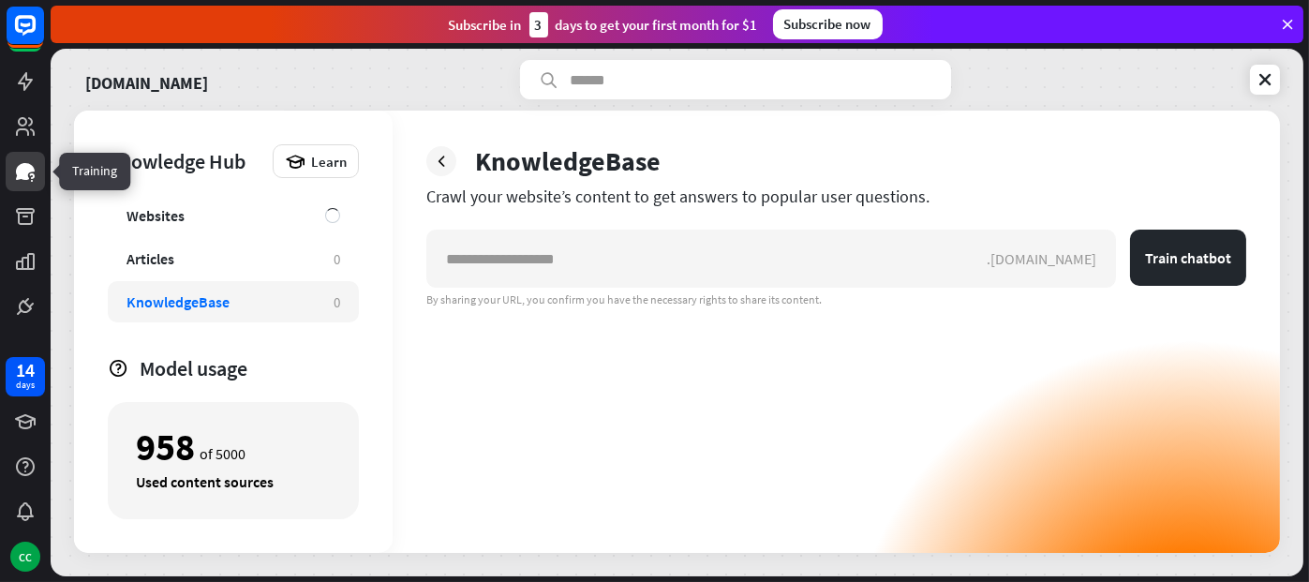
click at [24, 172] on icon at bounding box center [25, 171] width 19 height 17
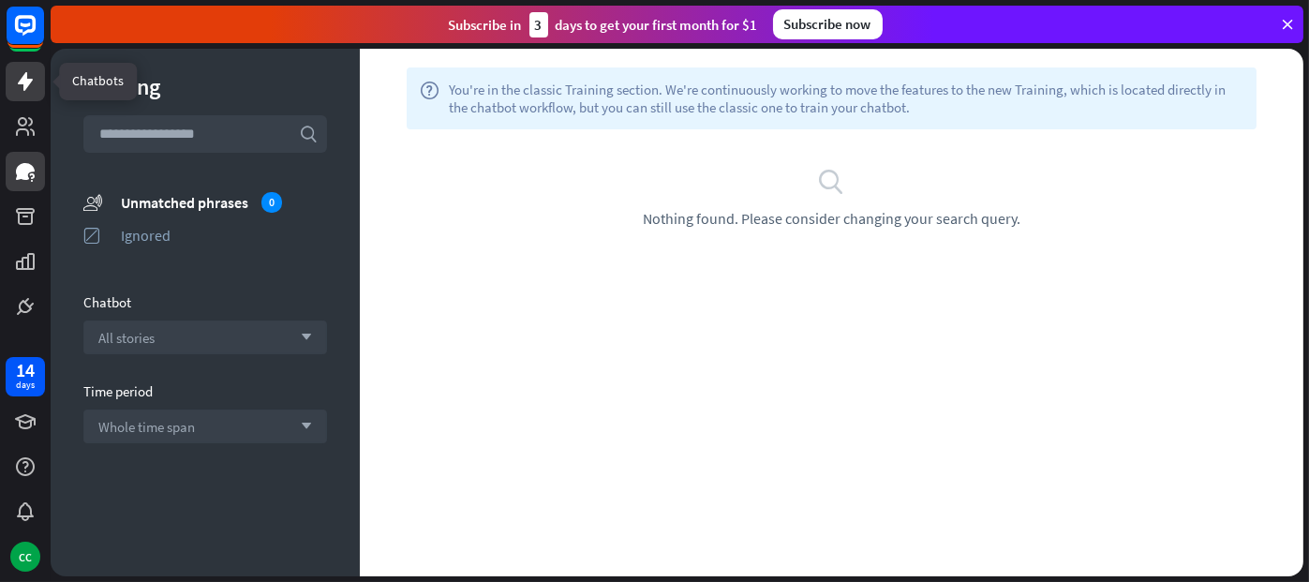
click at [18, 79] on icon at bounding box center [25, 81] width 22 height 22
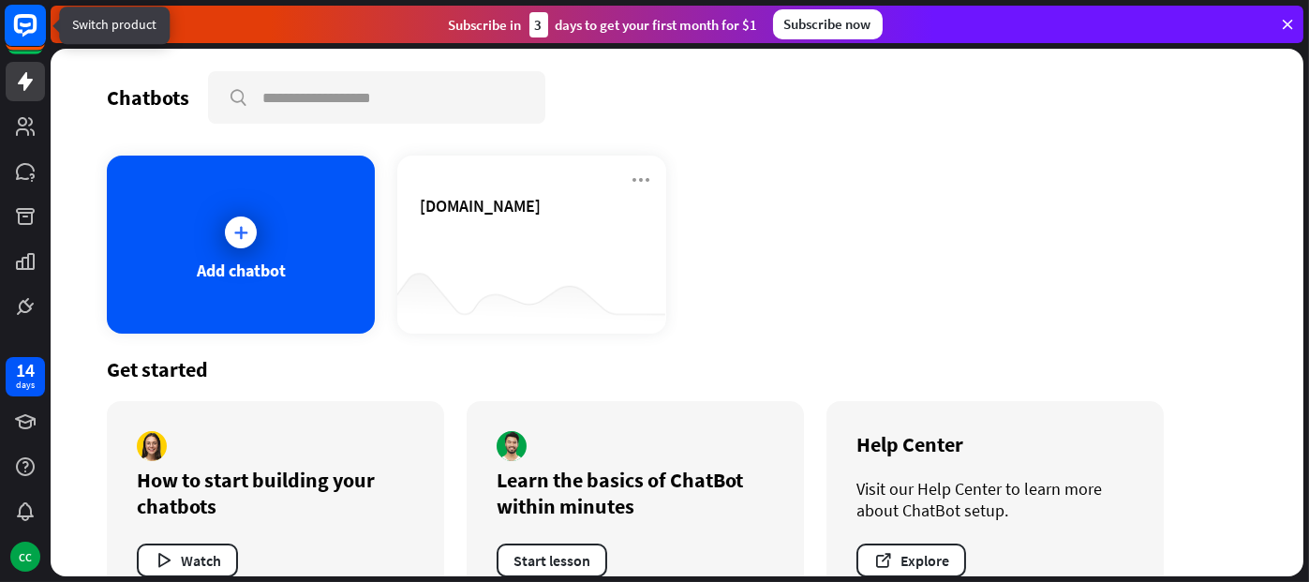
click at [23, 22] on rect at bounding box center [25, 25] width 41 height 41
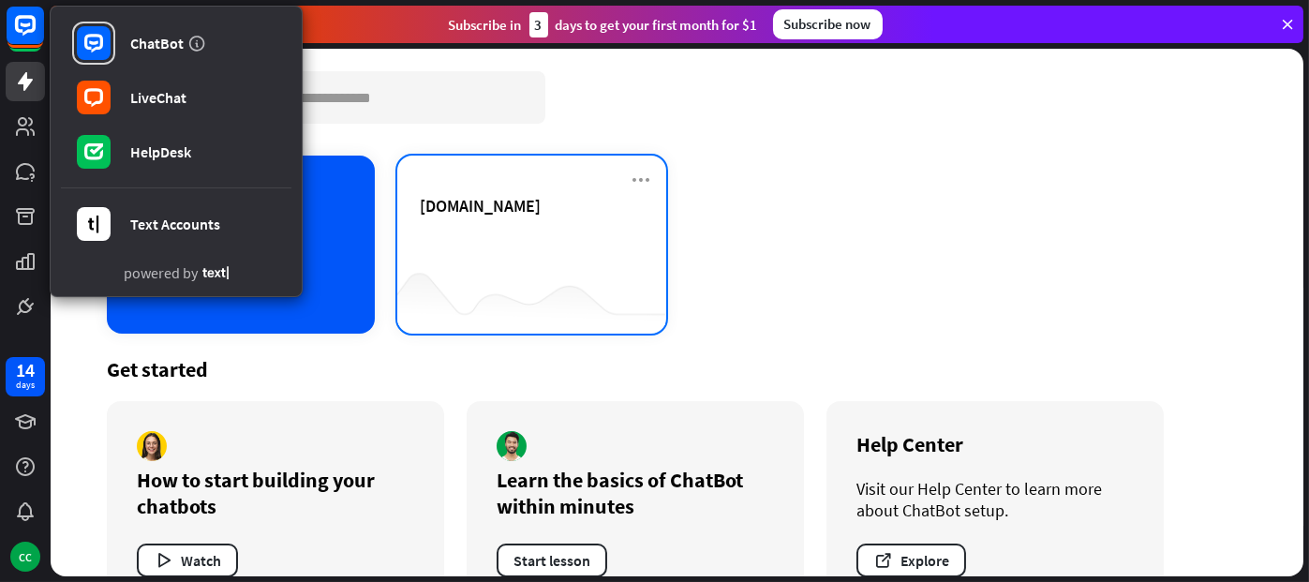
click at [545, 248] on div "[DOMAIN_NAME]" at bounding box center [531, 228] width 223 height 66
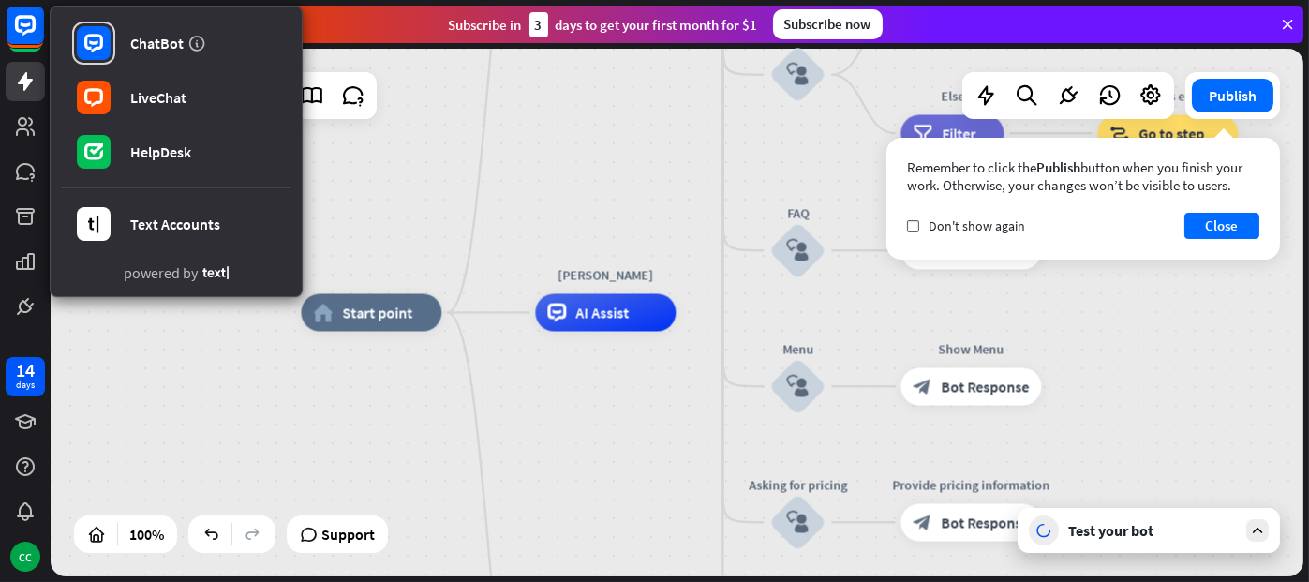
click at [522, 195] on div "home_2 Start point Welcome message block_bot_response Bot Response About us blo…" at bounding box center [677, 313] width 1253 height 528
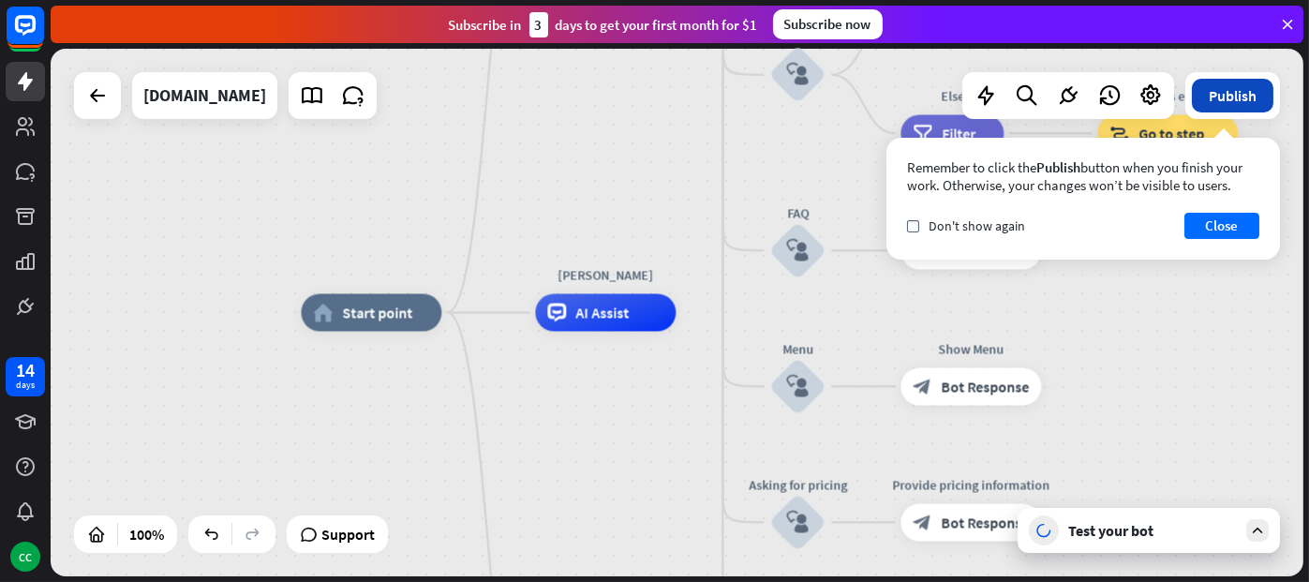
click at [1220, 95] on button "Publish" at bounding box center [1233, 96] width 82 height 34
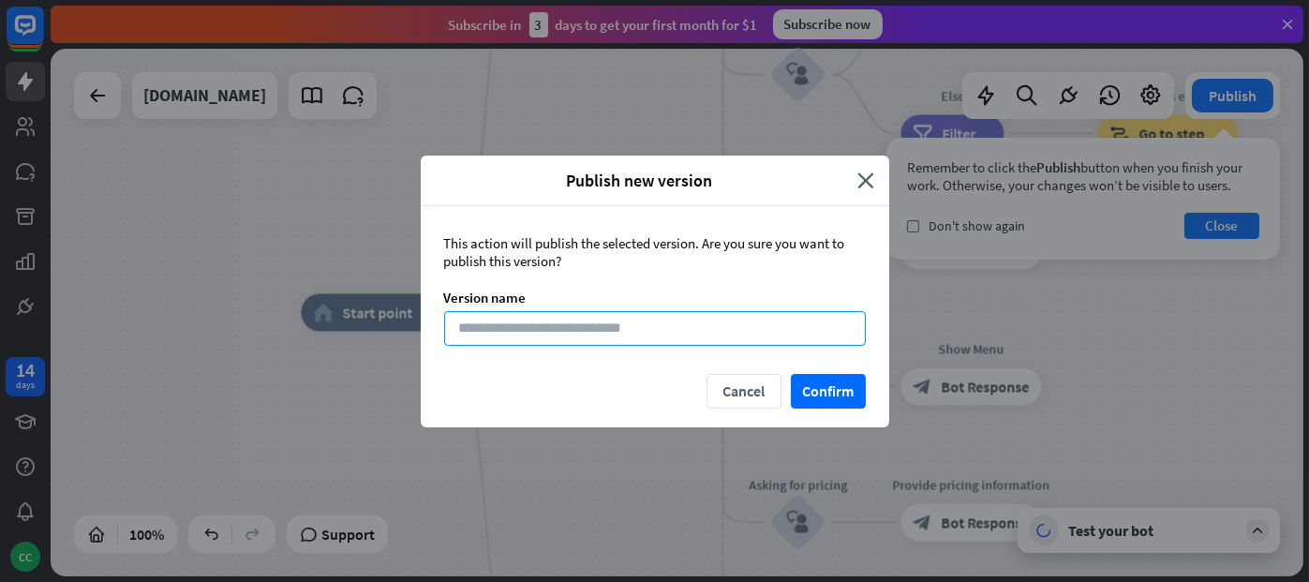
click at [772, 324] on input at bounding box center [655, 328] width 422 height 35
type input "*****"
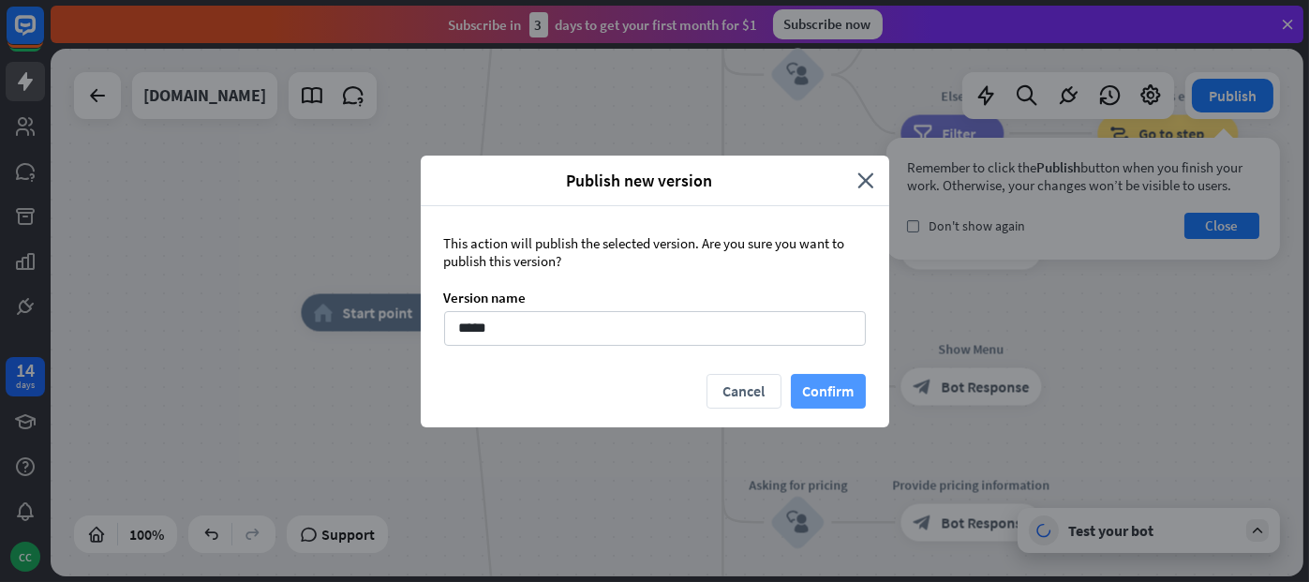
click at [825, 402] on button "Confirm" at bounding box center [828, 391] width 75 height 35
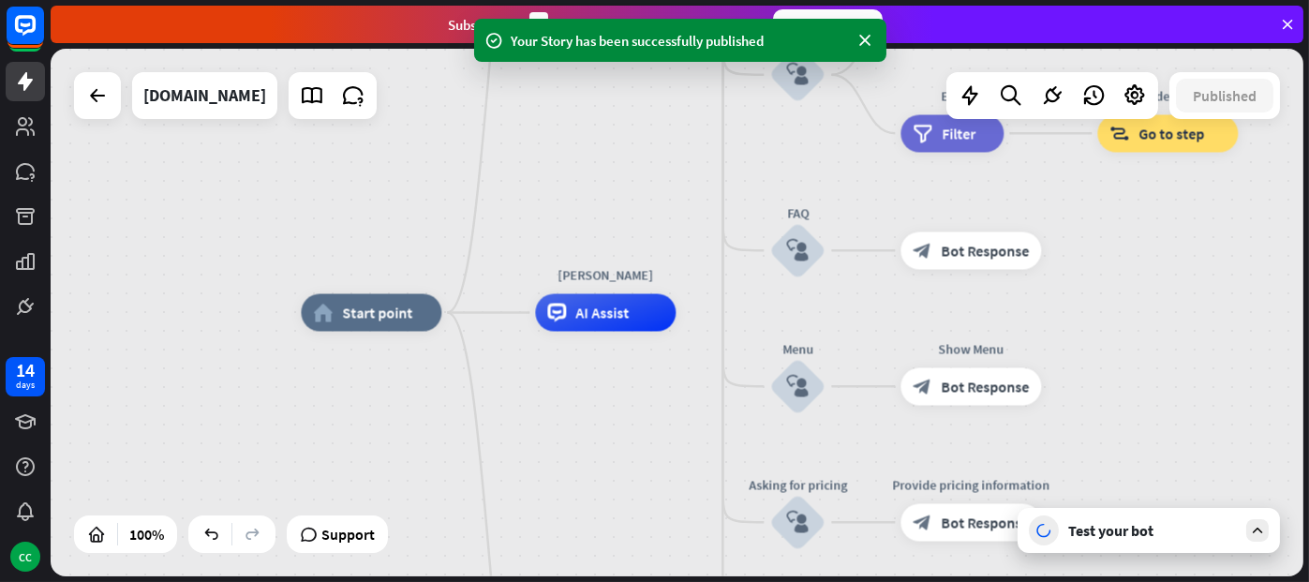
click at [1087, 531] on div "Test your bot" at bounding box center [1153, 530] width 169 height 19
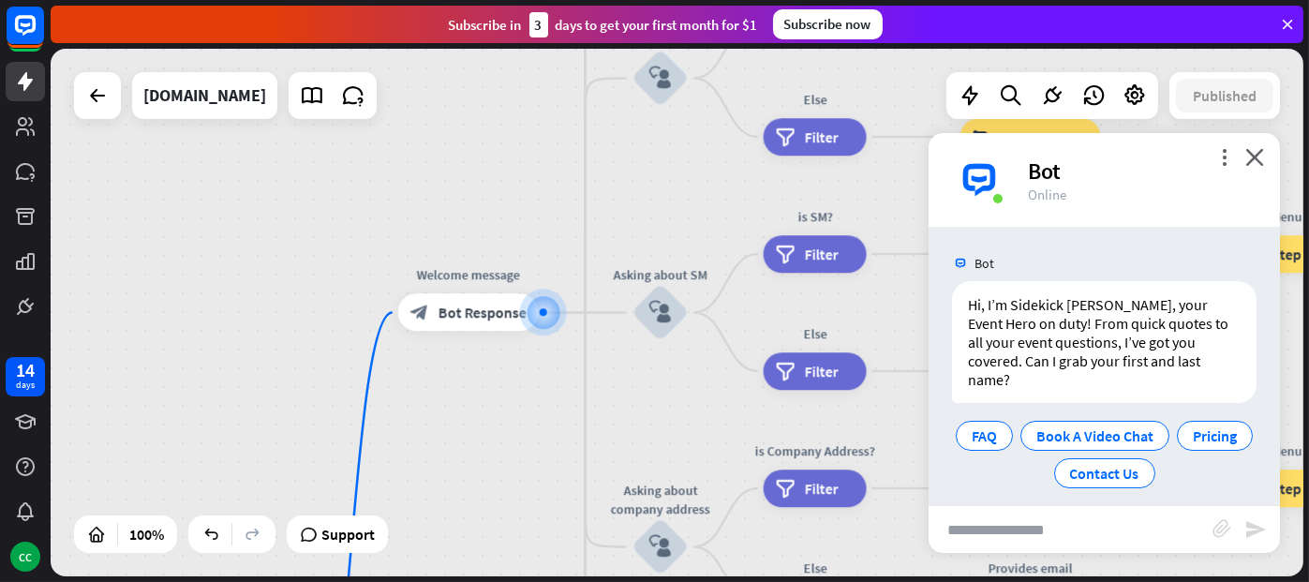
click at [1084, 526] on input "text" at bounding box center [1071, 529] width 284 height 47
type input "********"
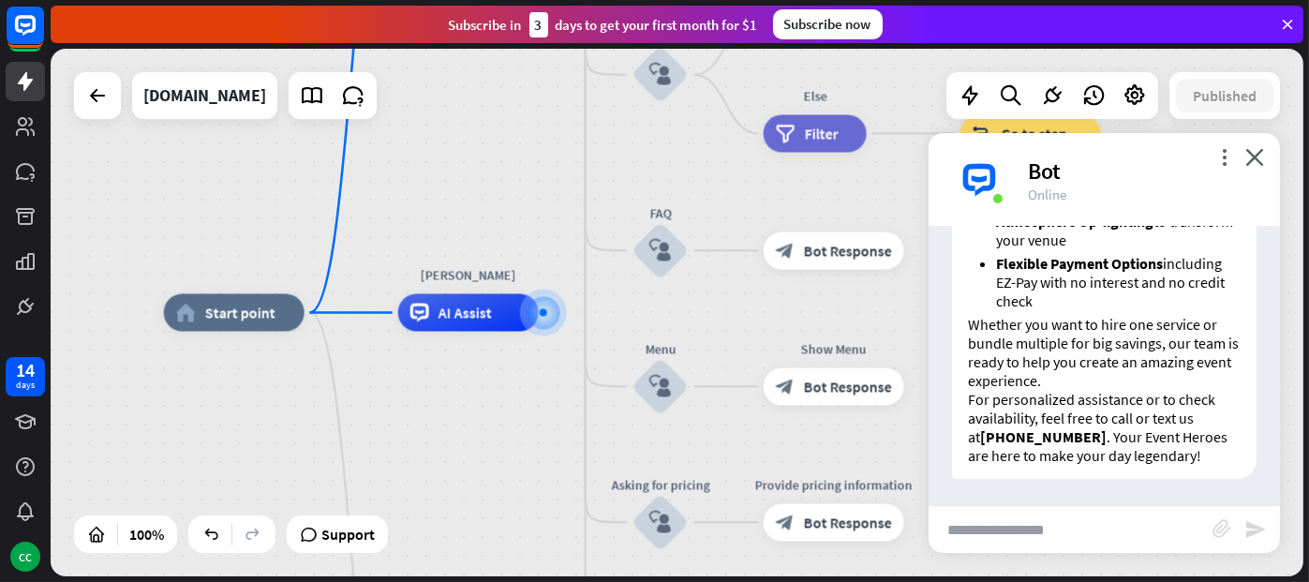
scroll to position [507, 0]
click at [1252, 156] on icon "close" at bounding box center [1255, 157] width 19 height 18
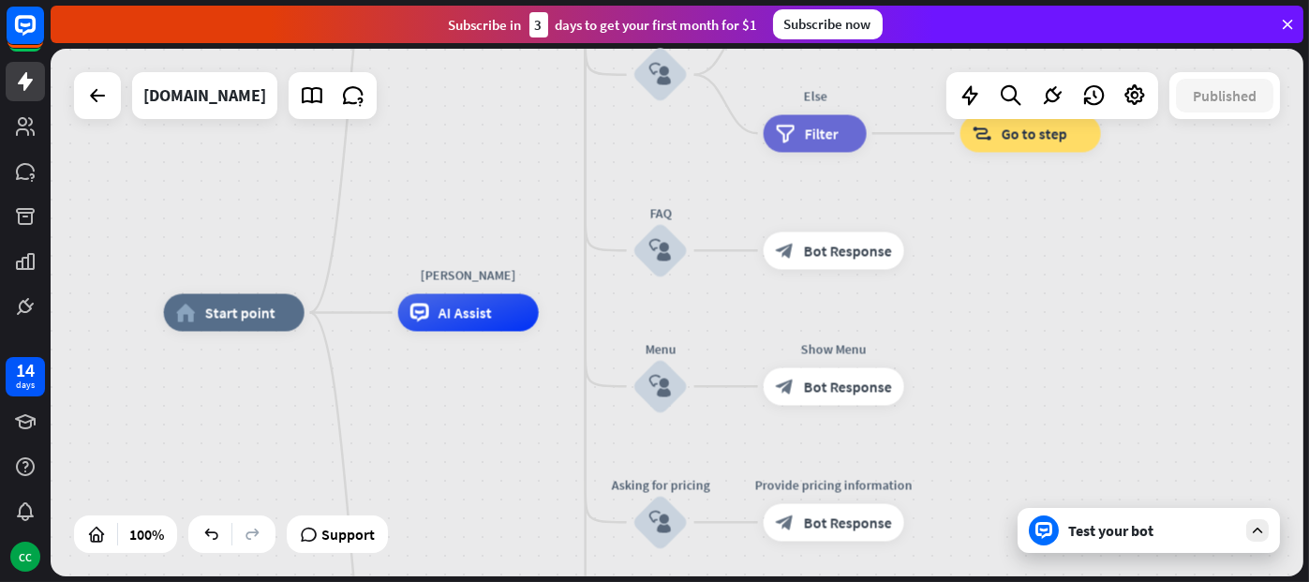
click at [1182, 292] on div "home_2 Start point Welcome message block_bot_response Bot Response About us blo…" at bounding box center [677, 313] width 1253 height 528
click at [539, 329] on div "Edit name more_horiz plus AI Assist" at bounding box center [468, 312] width 141 height 37
click at [563, 314] on icon "plus" at bounding box center [562, 313] width 14 height 13
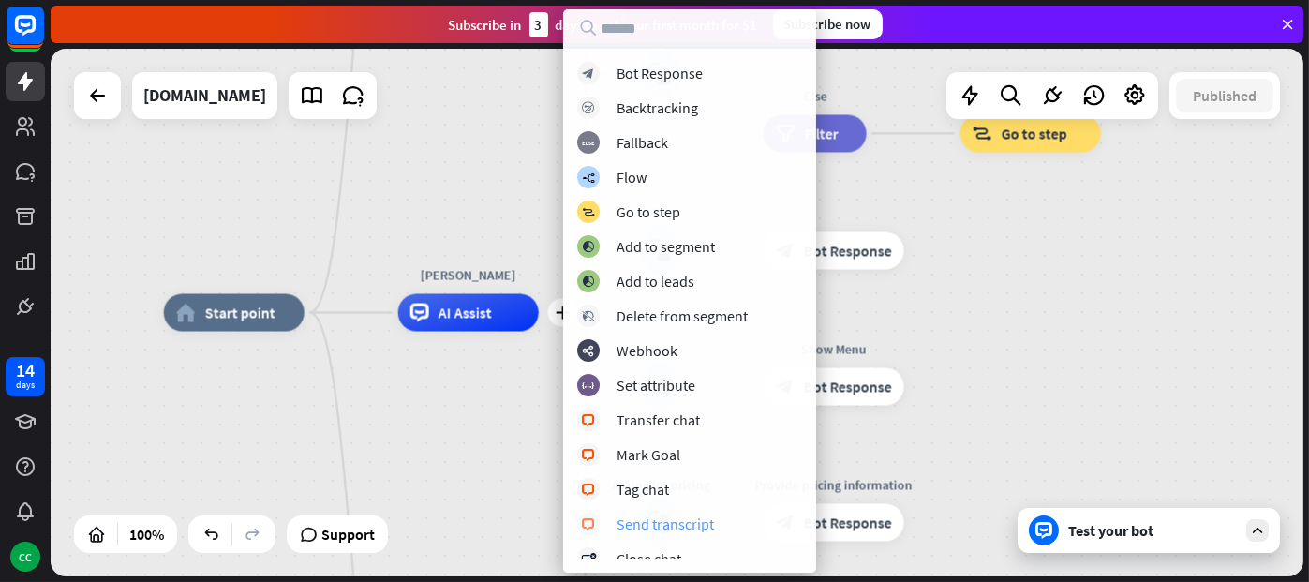
click at [652, 516] on div "Send transcript" at bounding box center [665, 524] width 97 height 19
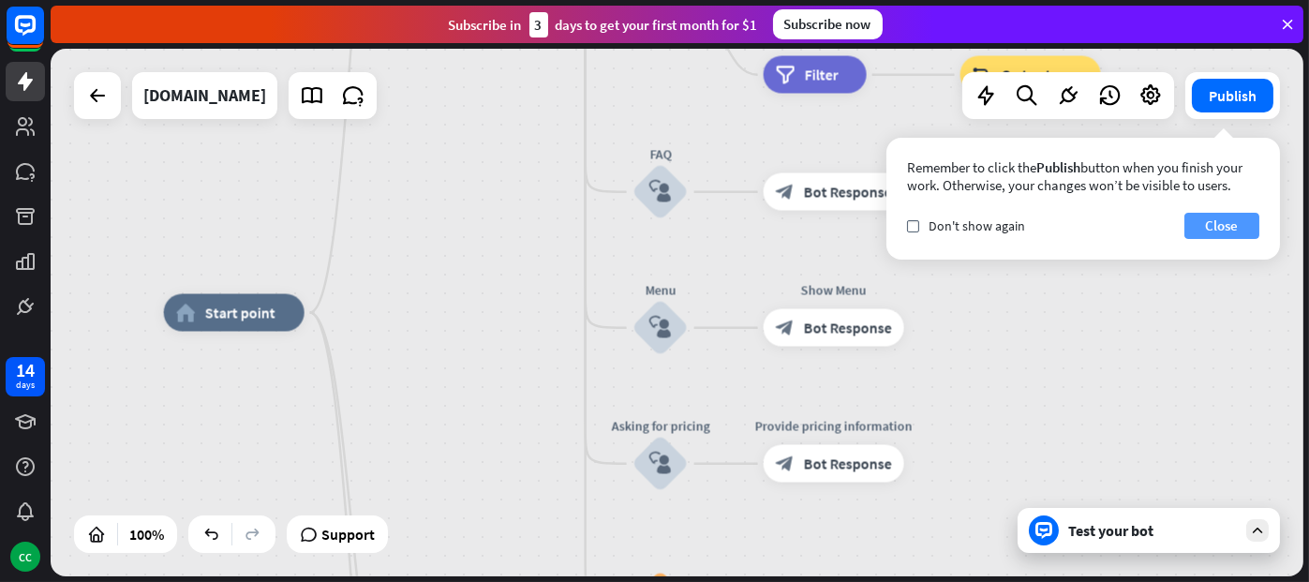
click at [1204, 235] on button "Close" at bounding box center [1222, 226] width 75 height 26
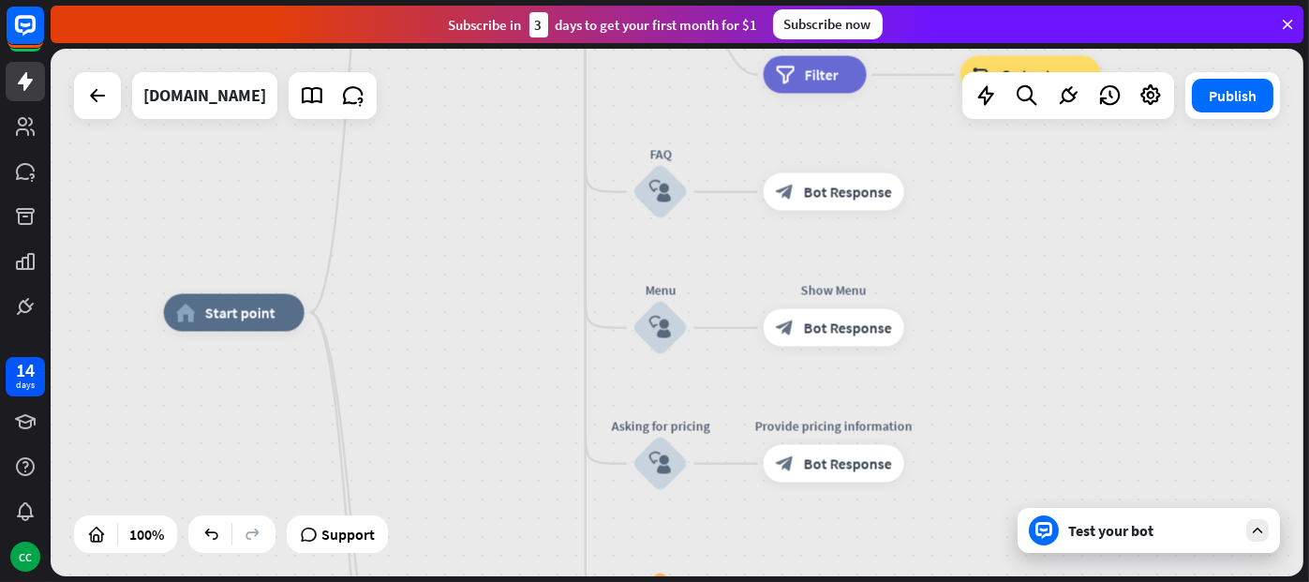
click at [506, 374] on div "home_2 Start point Welcome message block_bot_response Bot Response About us blo…" at bounding box center [790, 577] width 1253 height 528
click at [325, 321] on div "plus" at bounding box center [328, 313] width 28 height 28
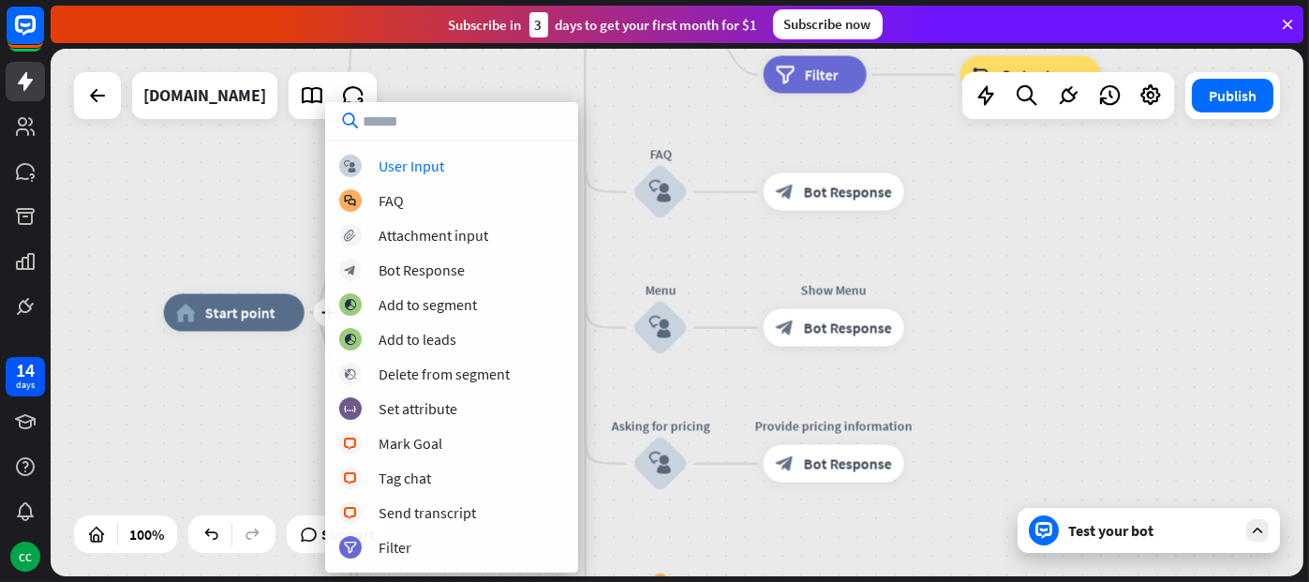
click at [639, 94] on div "plus home_2 Start point Welcome message block_bot_response Bot Response About u…" at bounding box center [677, 313] width 1253 height 528
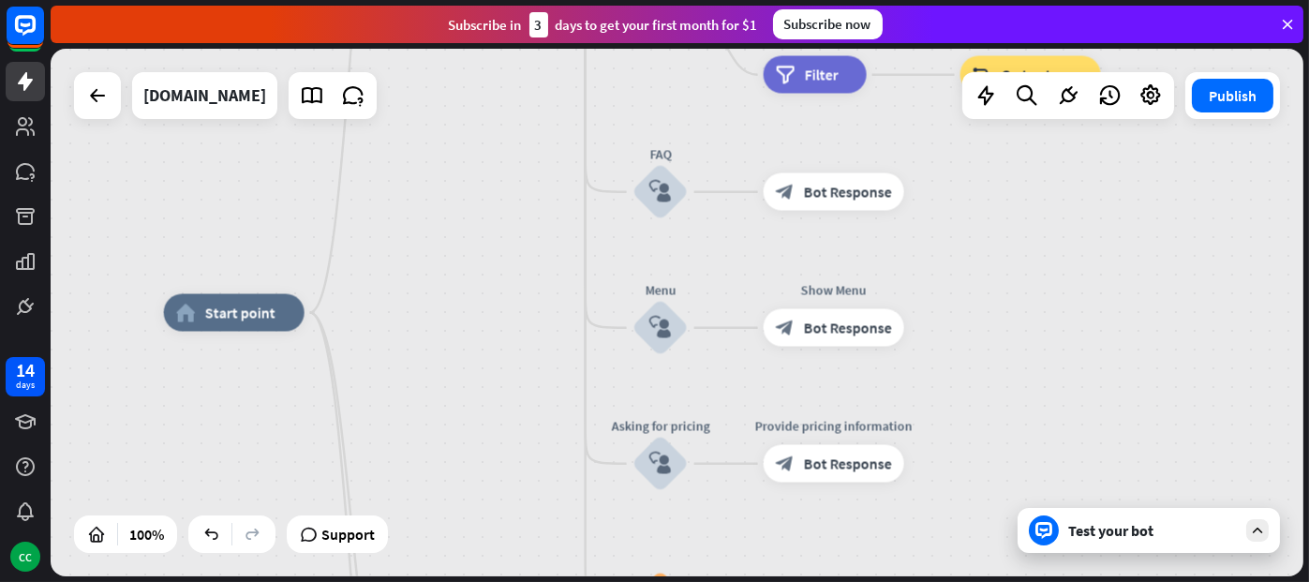
click at [212, 551] on div at bounding box center [231, 534] width 87 height 37
click at [212, 542] on icon at bounding box center [211, 534] width 19 height 19
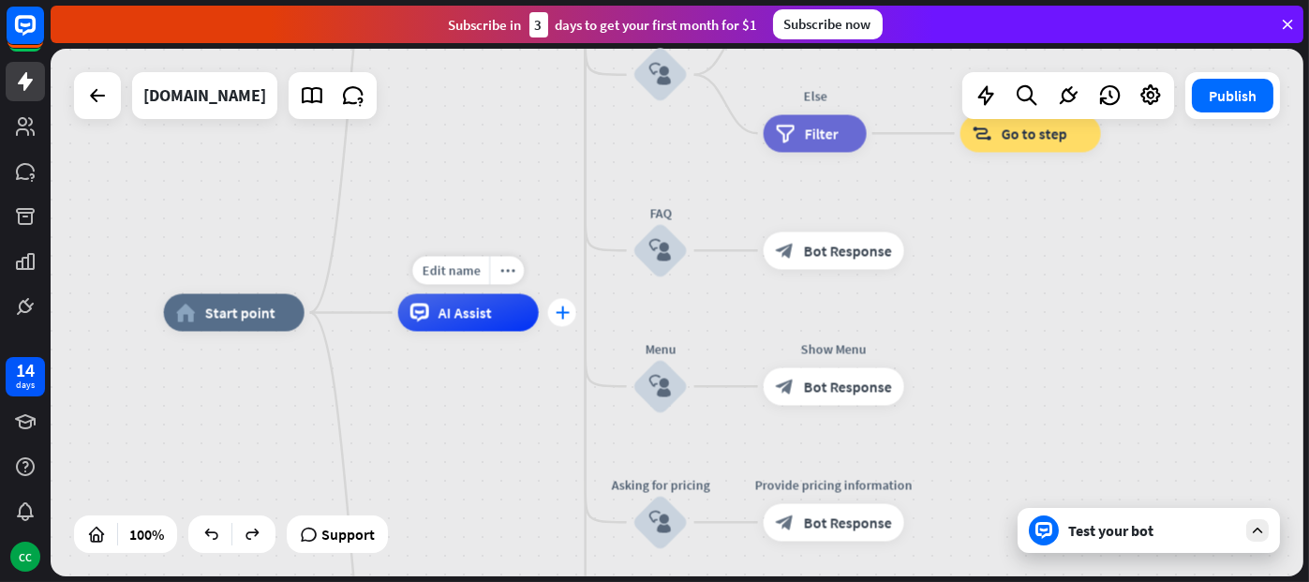
click at [559, 316] on icon "plus" at bounding box center [562, 313] width 14 height 13
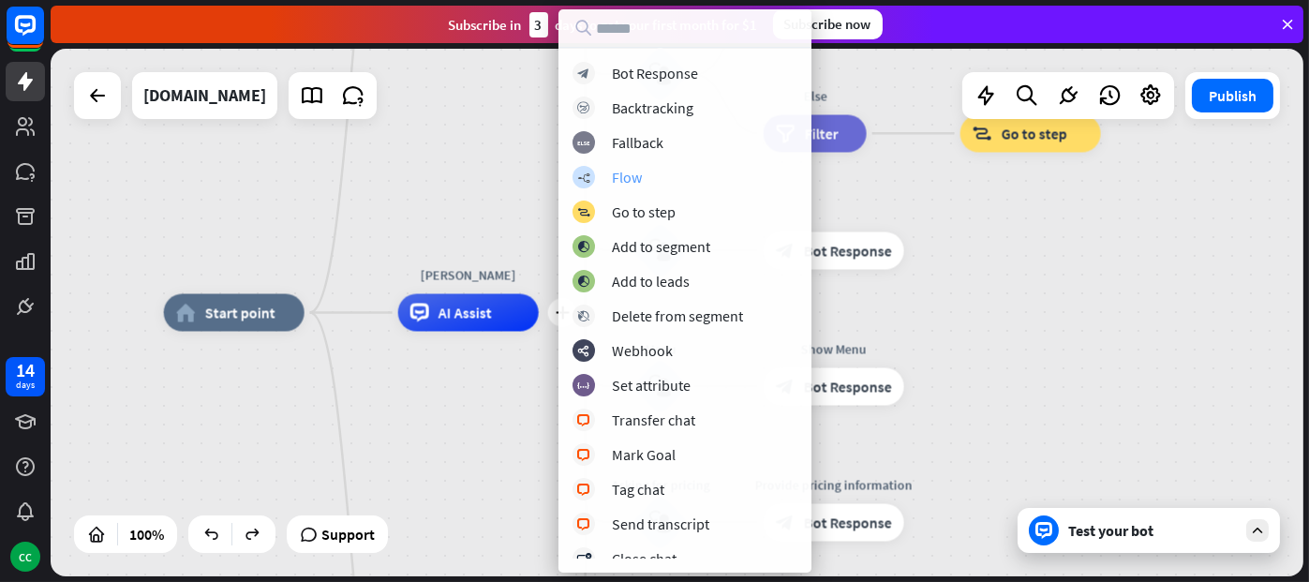
click at [627, 170] on div "Flow" at bounding box center [627, 177] width 30 height 19
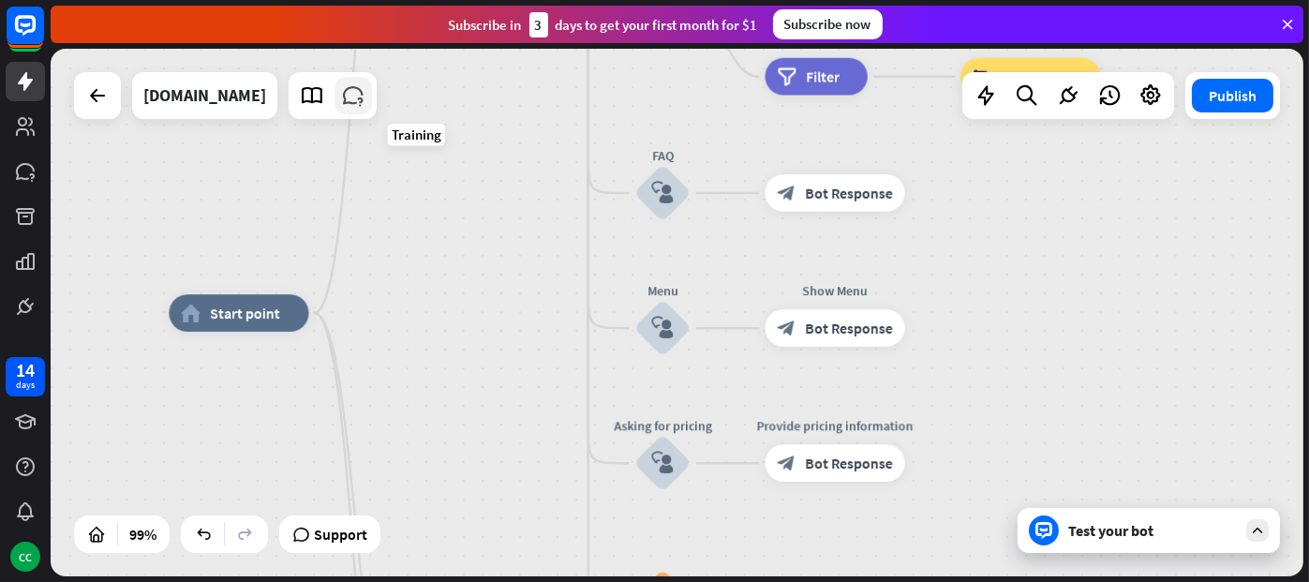
click at [366, 98] on icon at bounding box center [353, 95] width 24 height 24
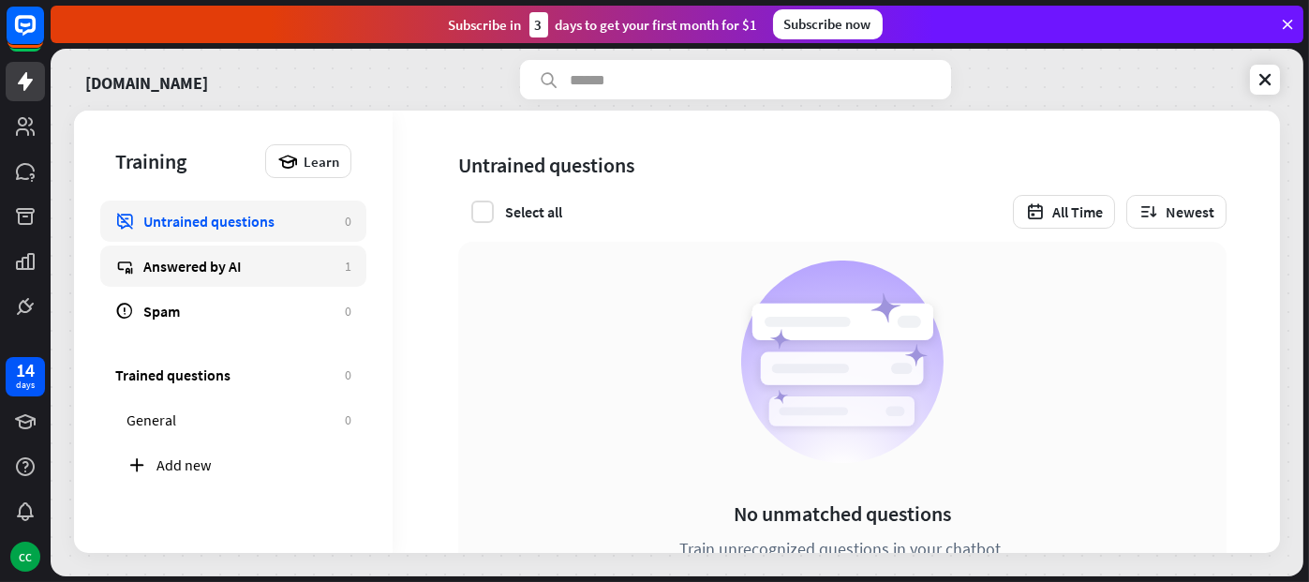
click at [305, 269] on div "Answered by AI" at bounding box center [239, 266] width 192 height 19
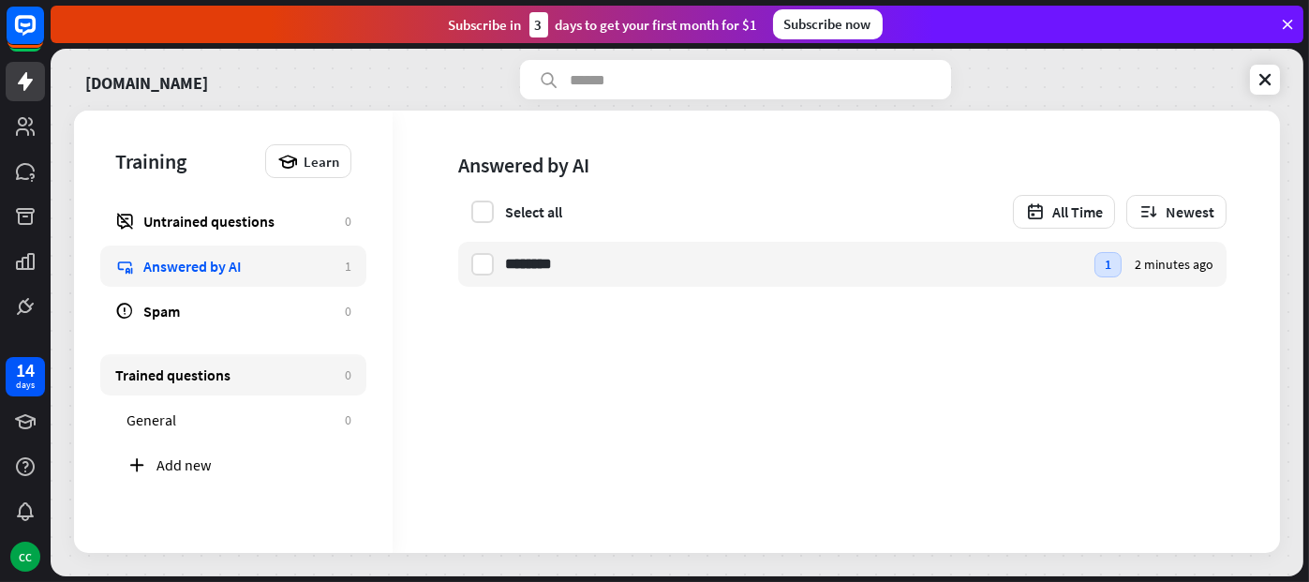
click at [315, 376] on div "Trained questions" at bounding box center [225, 375] width 220 height 19
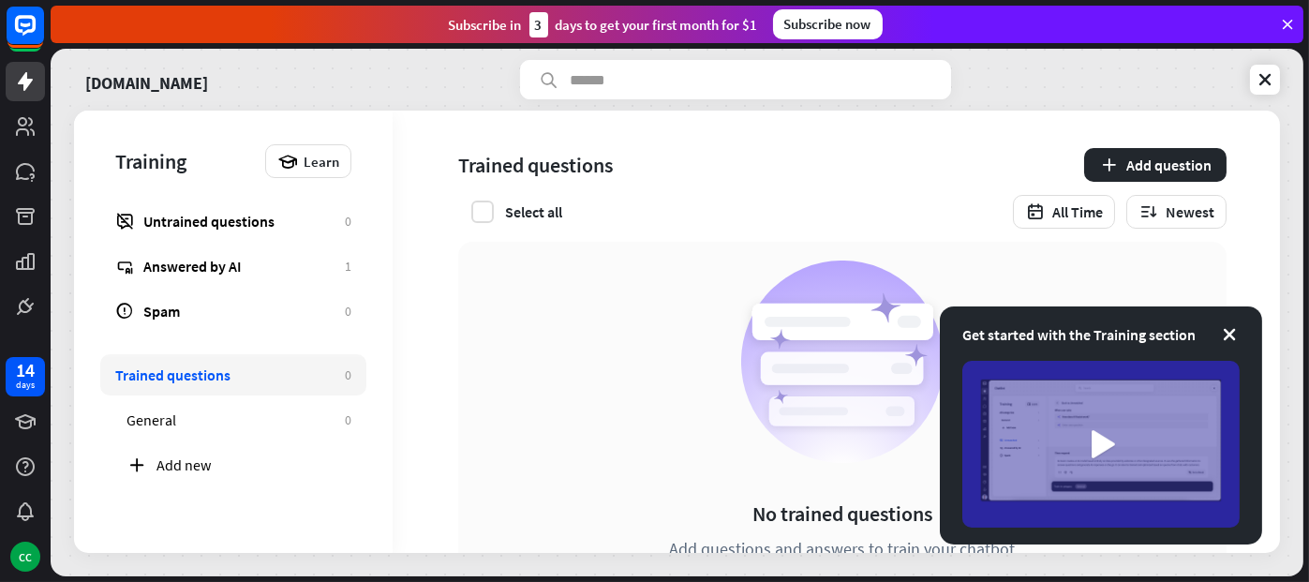
click at [315, 376] on div "Trained questions" at bounding box center [225, 375] width 220 height 19
click at [1237, 337] on icon at bounding box center [1229, 334] width 19 height 19
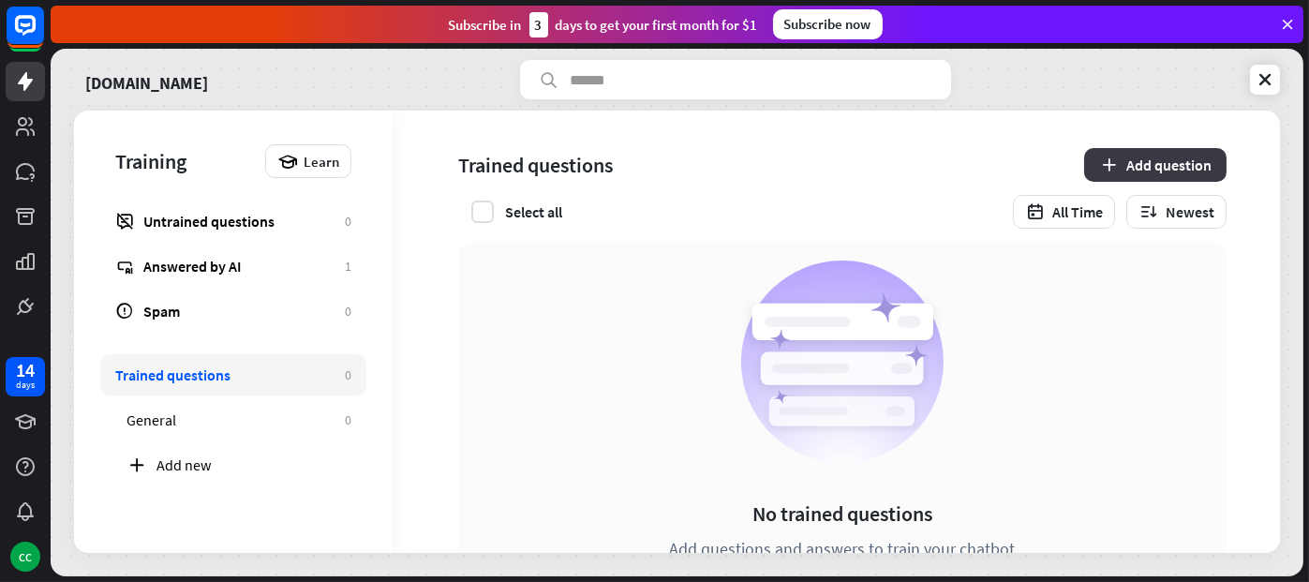
click at [1122, 154] on button "Add question" at bounding box center [1155, 165] width 142 height 34
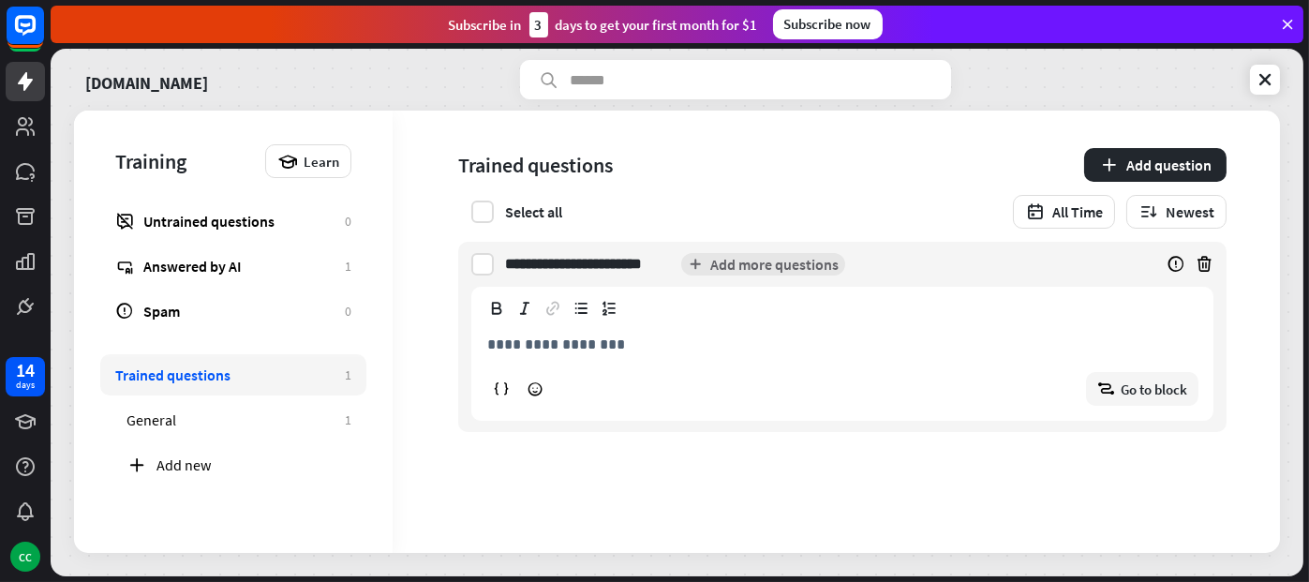
type input "**********"
click at [517, 343] on p "**********" at bounding box center [842, 344] width 710 height 23
click at [765, 262] on button "Add more questions" at bounding box center [763, 264] width 164 height 22
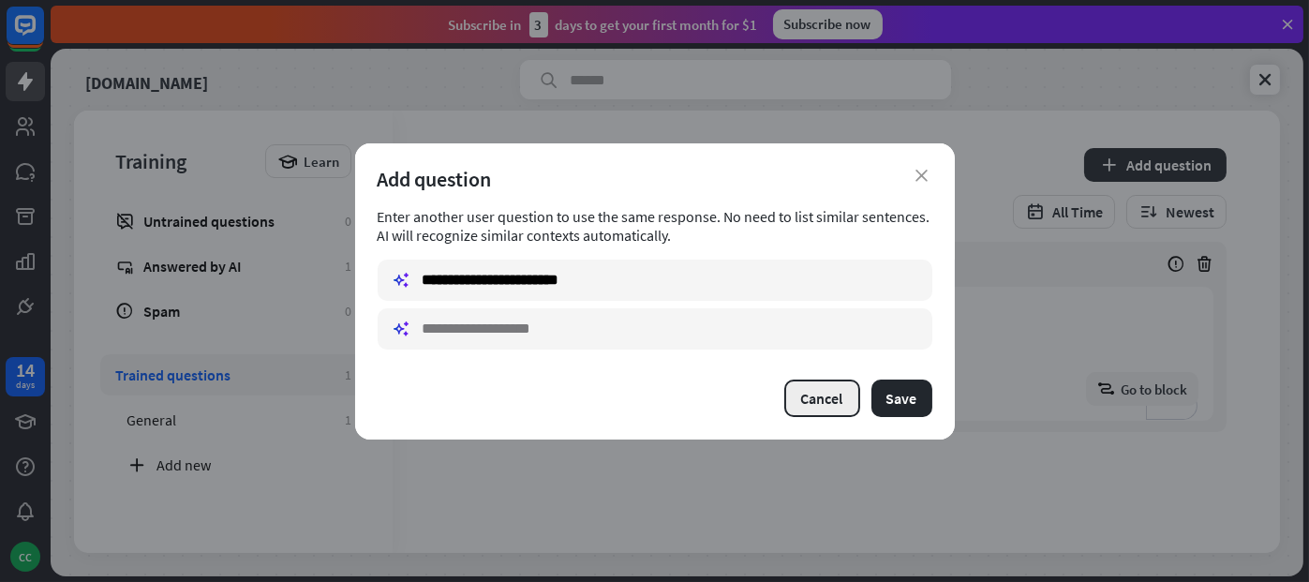
click at [832, 396] on button "Cancel" at bounding box center [823, 398] width 76 height 37
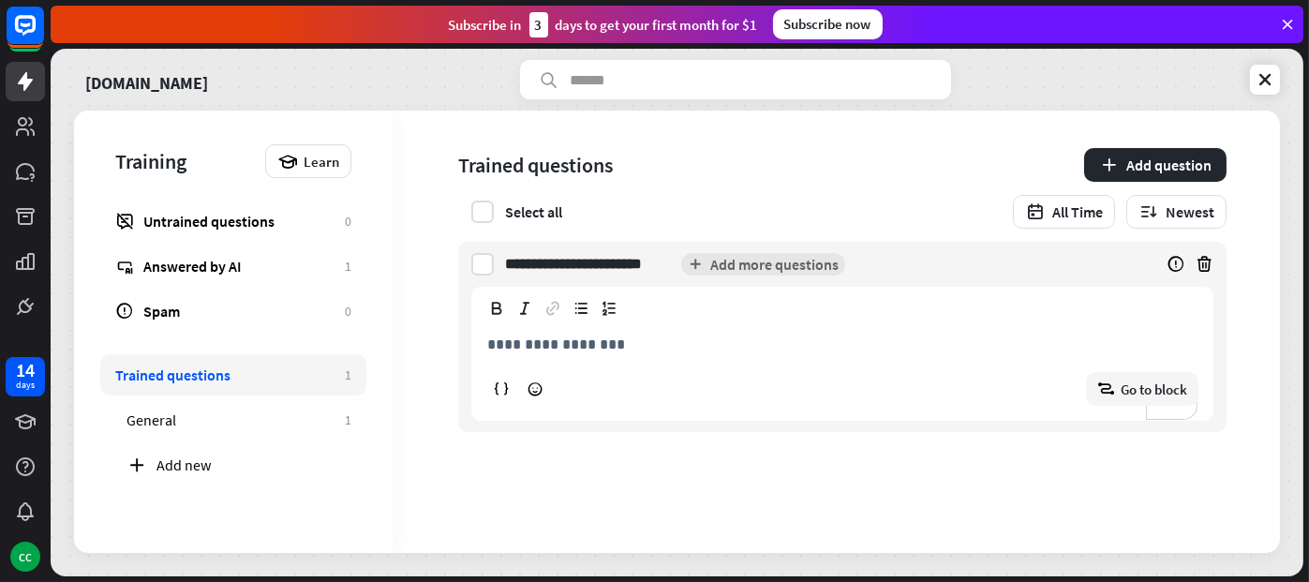
click at [832, 396] on div "block_goto Go to block" at bounding box center [842, 389] width 712 height 34
click at [188, 268] on div "Answered by AI" at bounding box center [239, 266] width 192 height 19
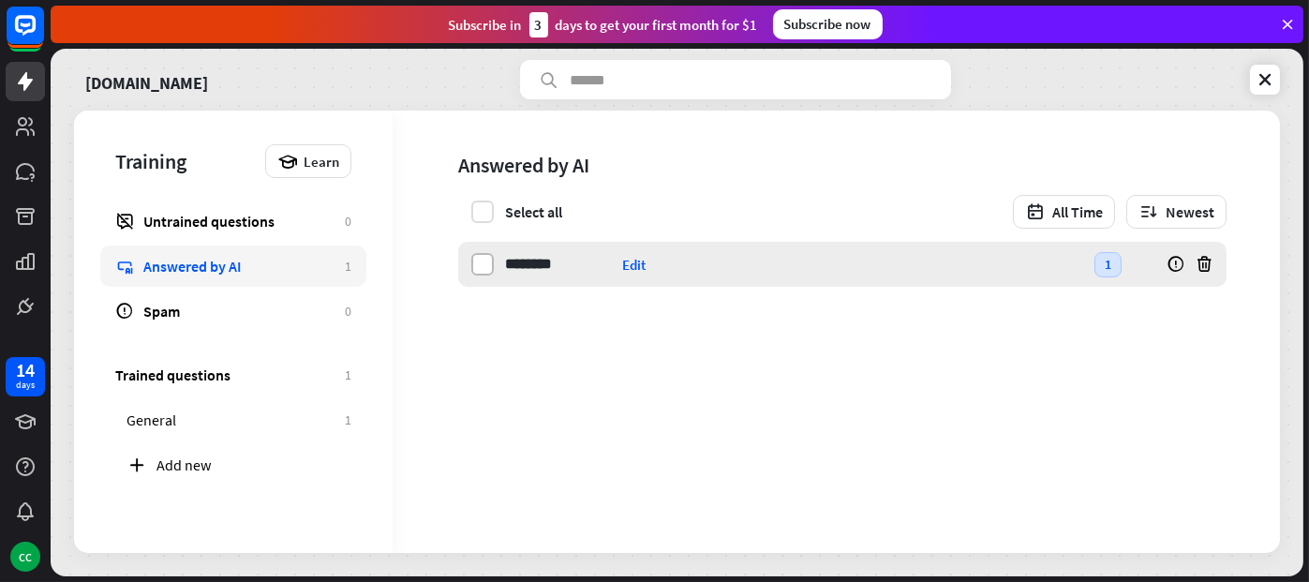
click at [482, 266] on label at bounding box center [482, 264] width 22 height 22
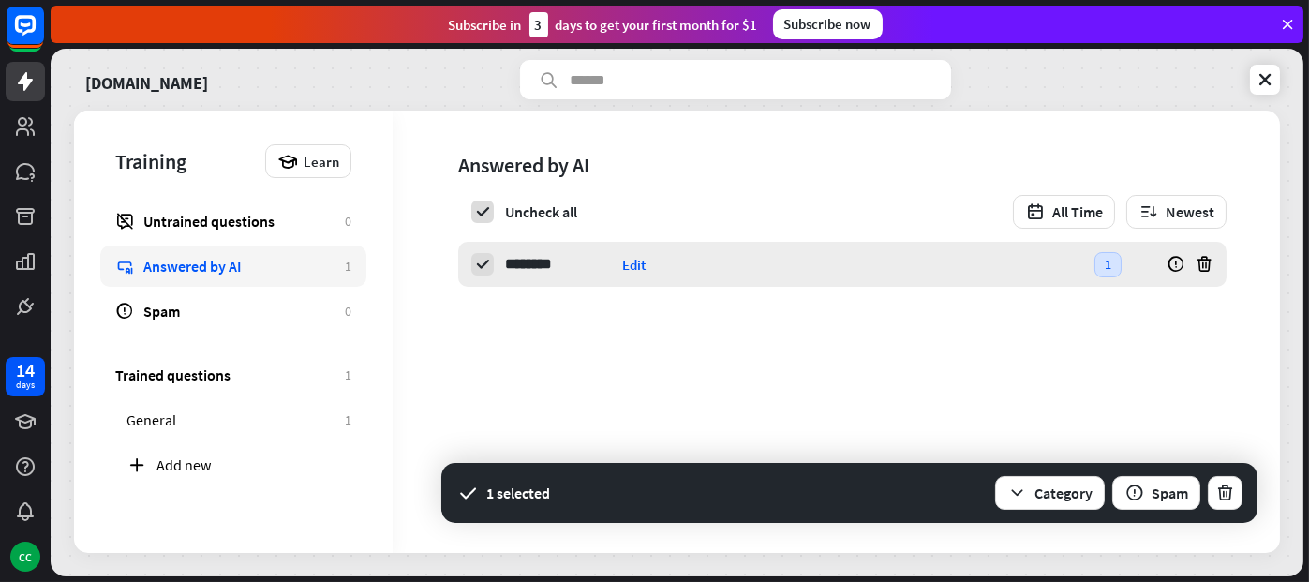
click at [503, 266] on div "******** [PERSON_NAME] Edit 1 5 minutes ago" at bounding box center [842, 264] width 769 height 45
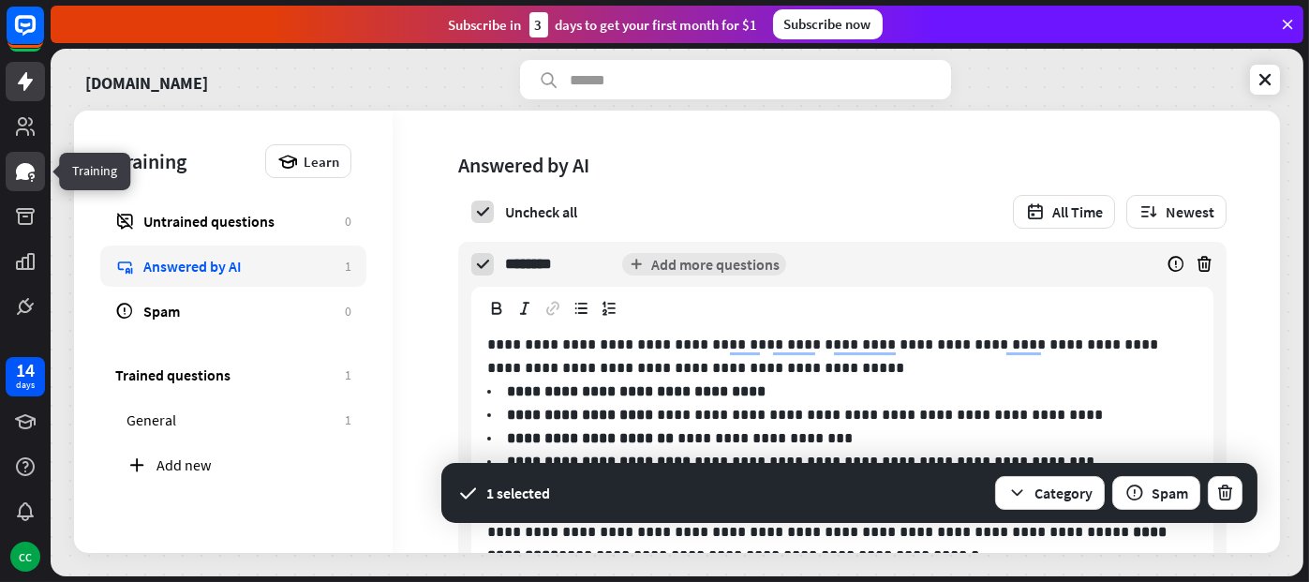
click at [20, 172] on icon at bounding box center [25, 171] width 19 height 17
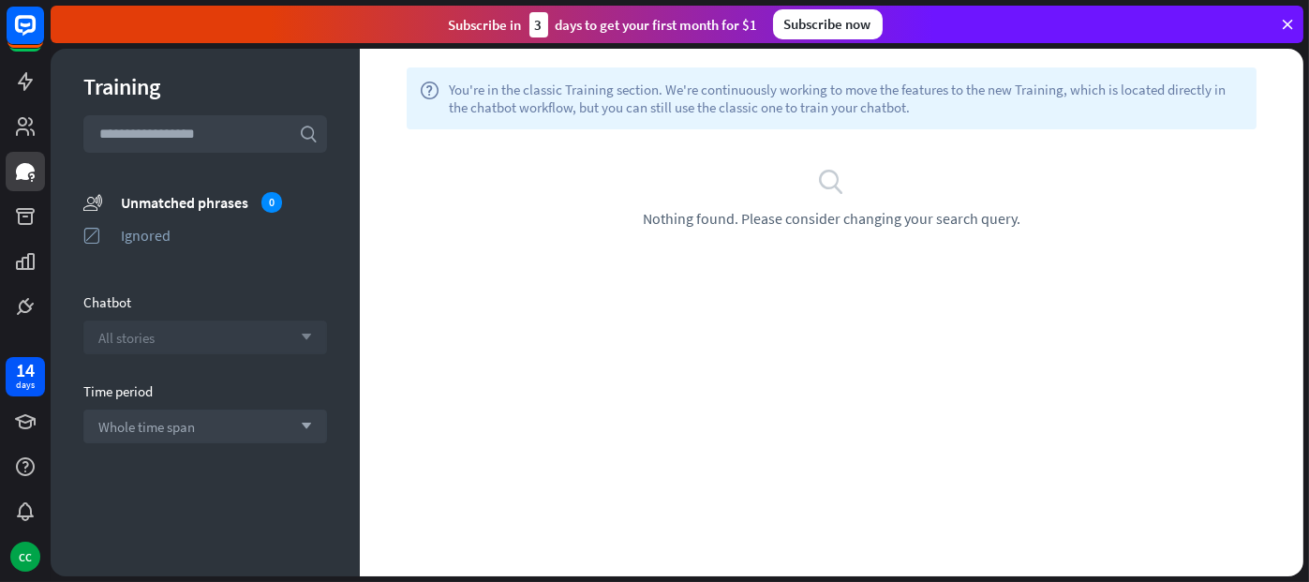
click at [312, 326] on div "All stories arrow_down" at bounding box center [205, 338] width 244 height 34
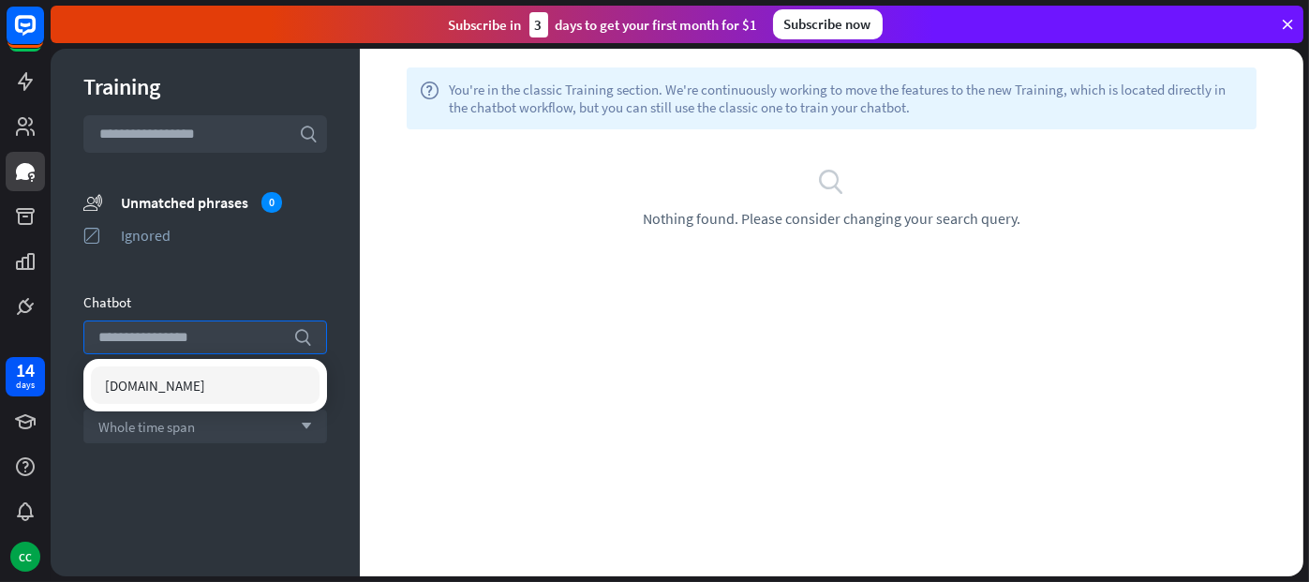
click at [324, 284] on div "Training search unmatched_phrases Unmatched phrases 0 ignored Ignored Chatbot s…" at bounding box center [205, 313] width 309 height 528
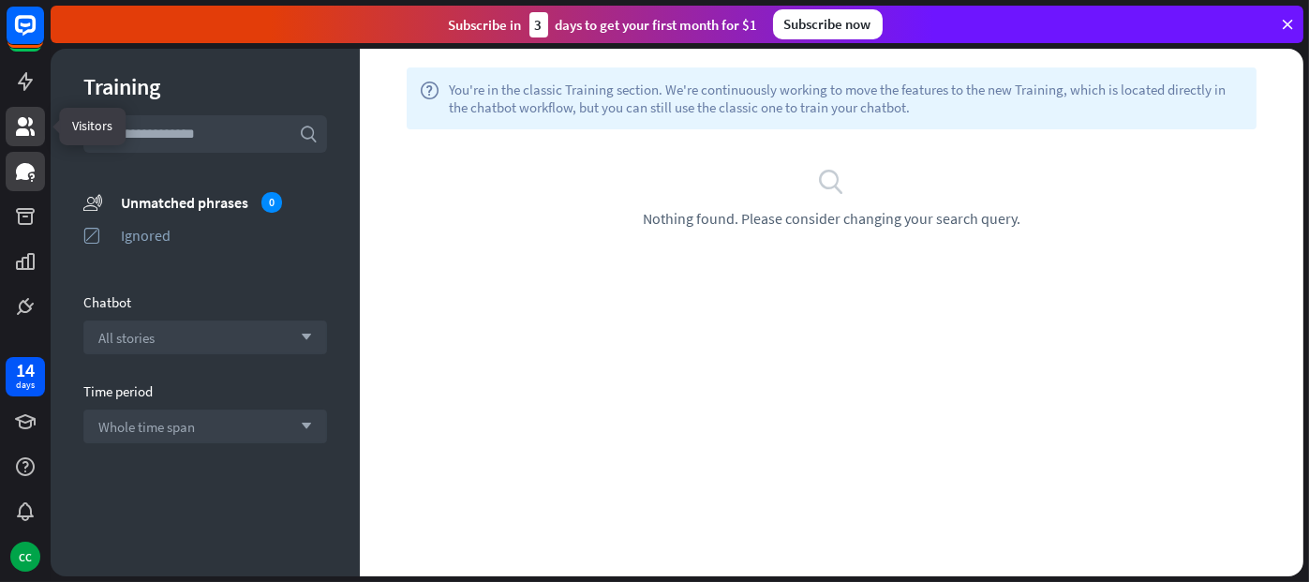
click at [32, 115] on icon at bounding box center [25, 126] width 22 height 22
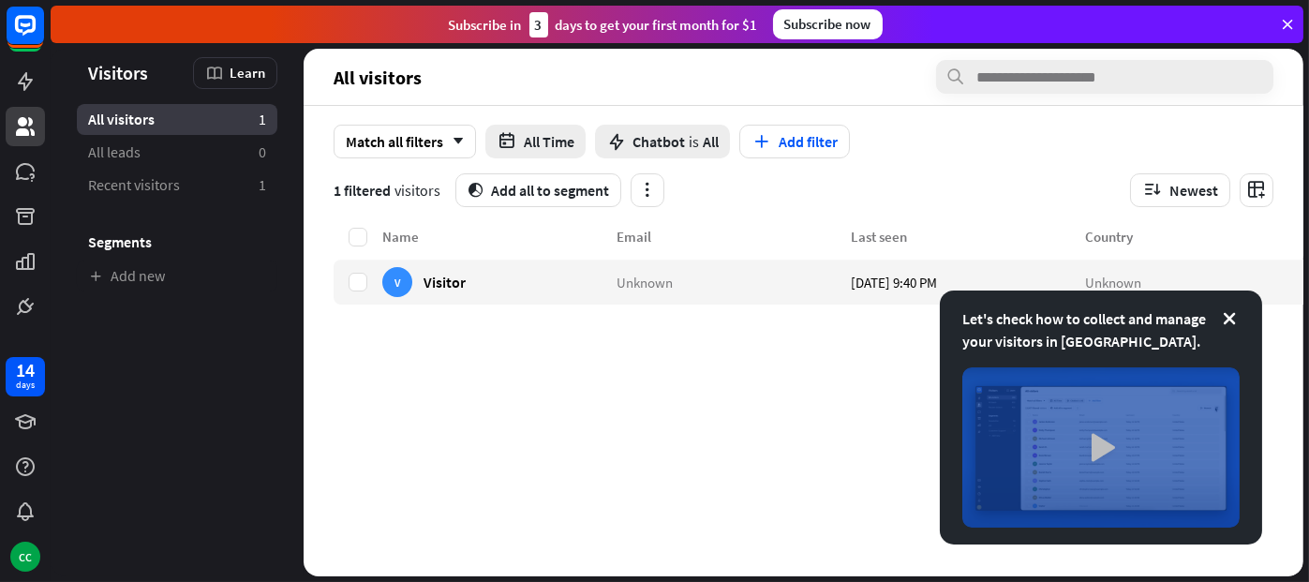
click at [1094, 450] on img at bounding box center [1101, 447] width 277 height 160
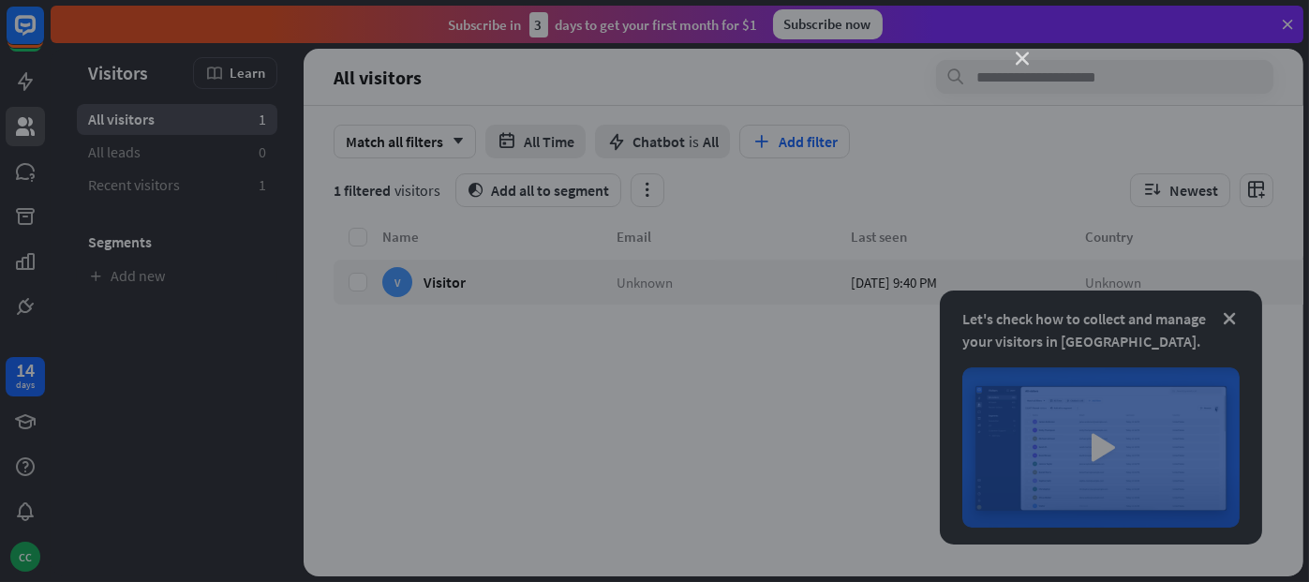
click at [1017, 55] on icon "close" at bounding box center [1023, 58] width 13 height 13
